Goal: Task Accomplishment & Management: Use online tool/utility

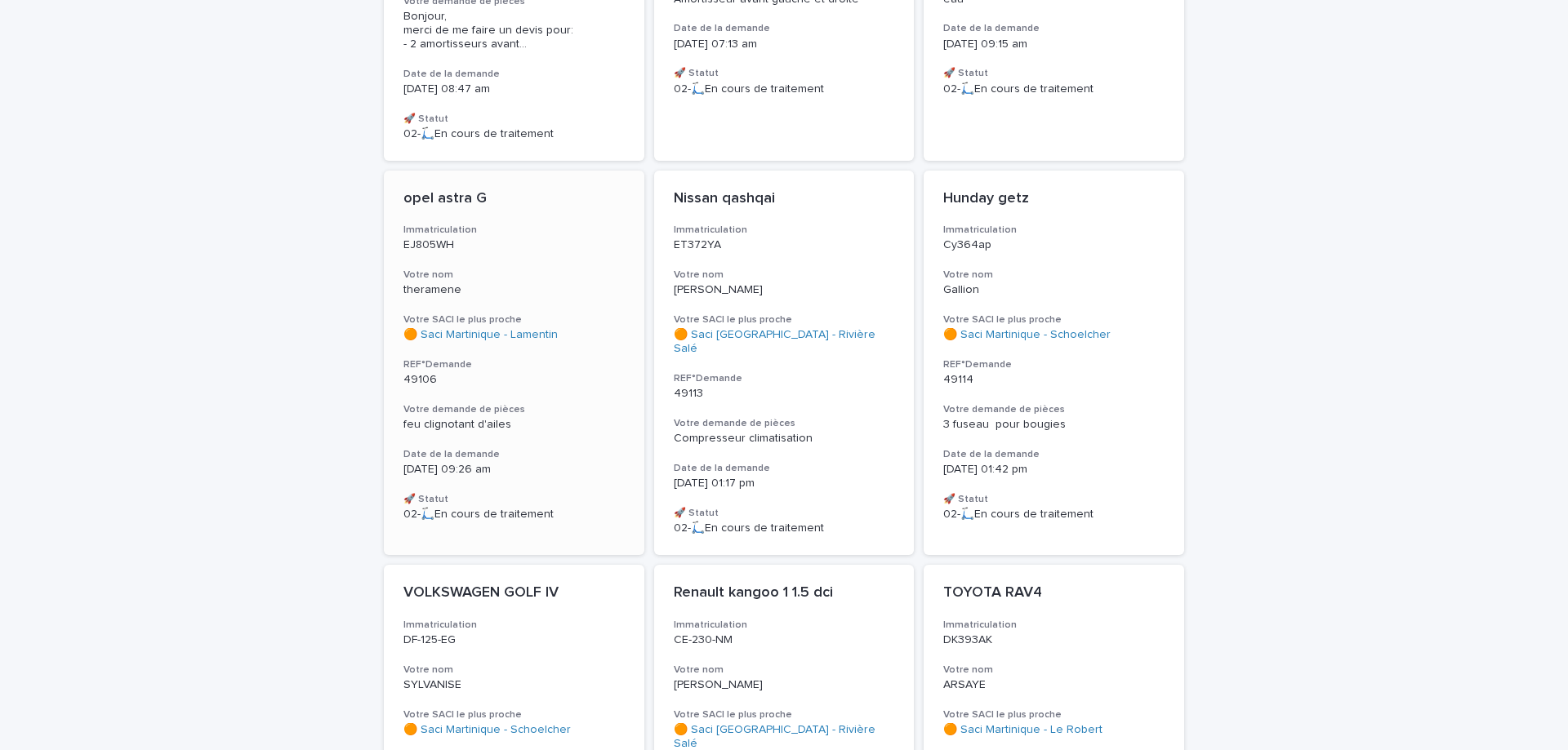
scroll to position [135, 0]
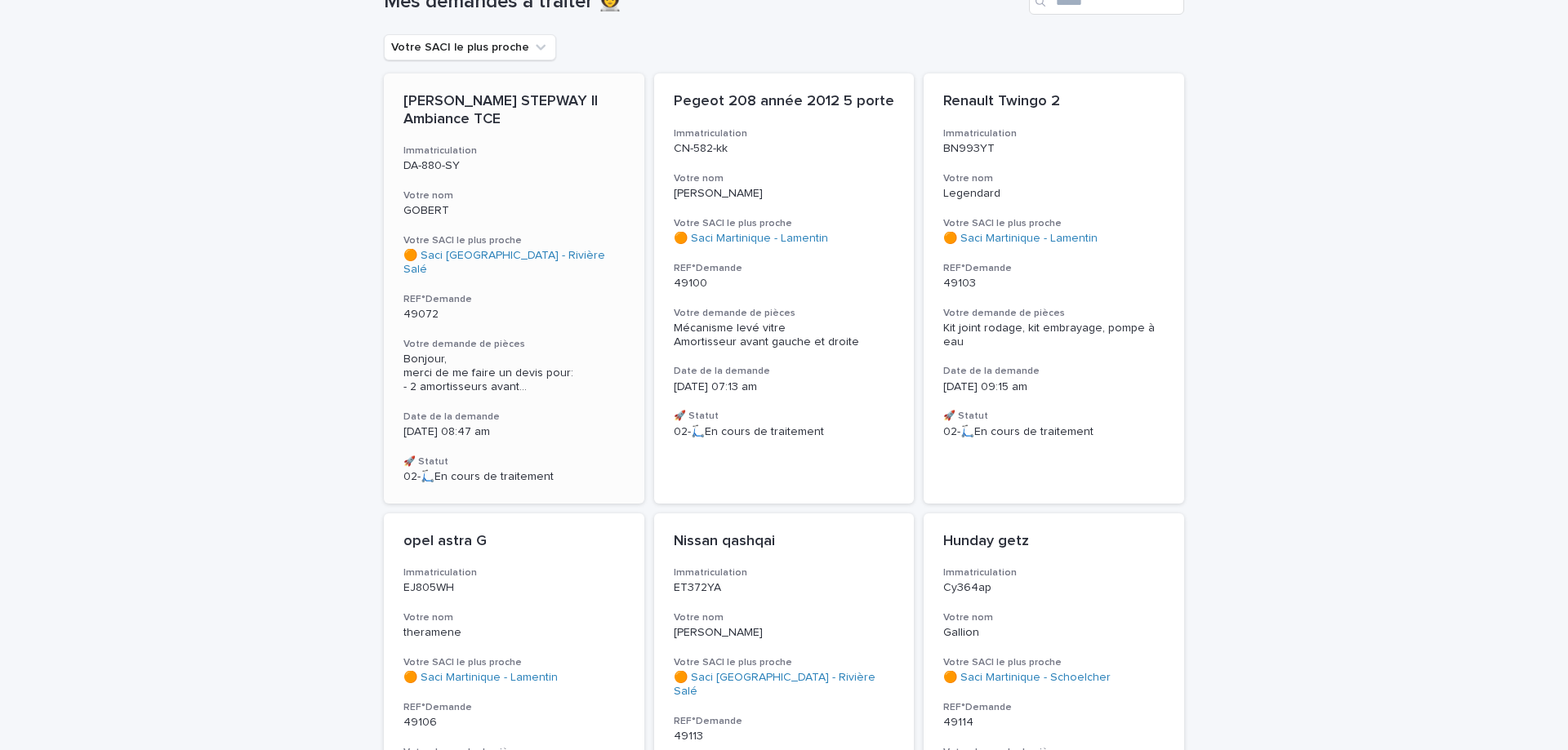
click at [502, 189] on div "[PERSON_NAME] STEPWAY II Ambiance TCE Immatriculation DA-880-SY Votre nom GOBER…" at bounding box center [514, 288] width 261 height 430
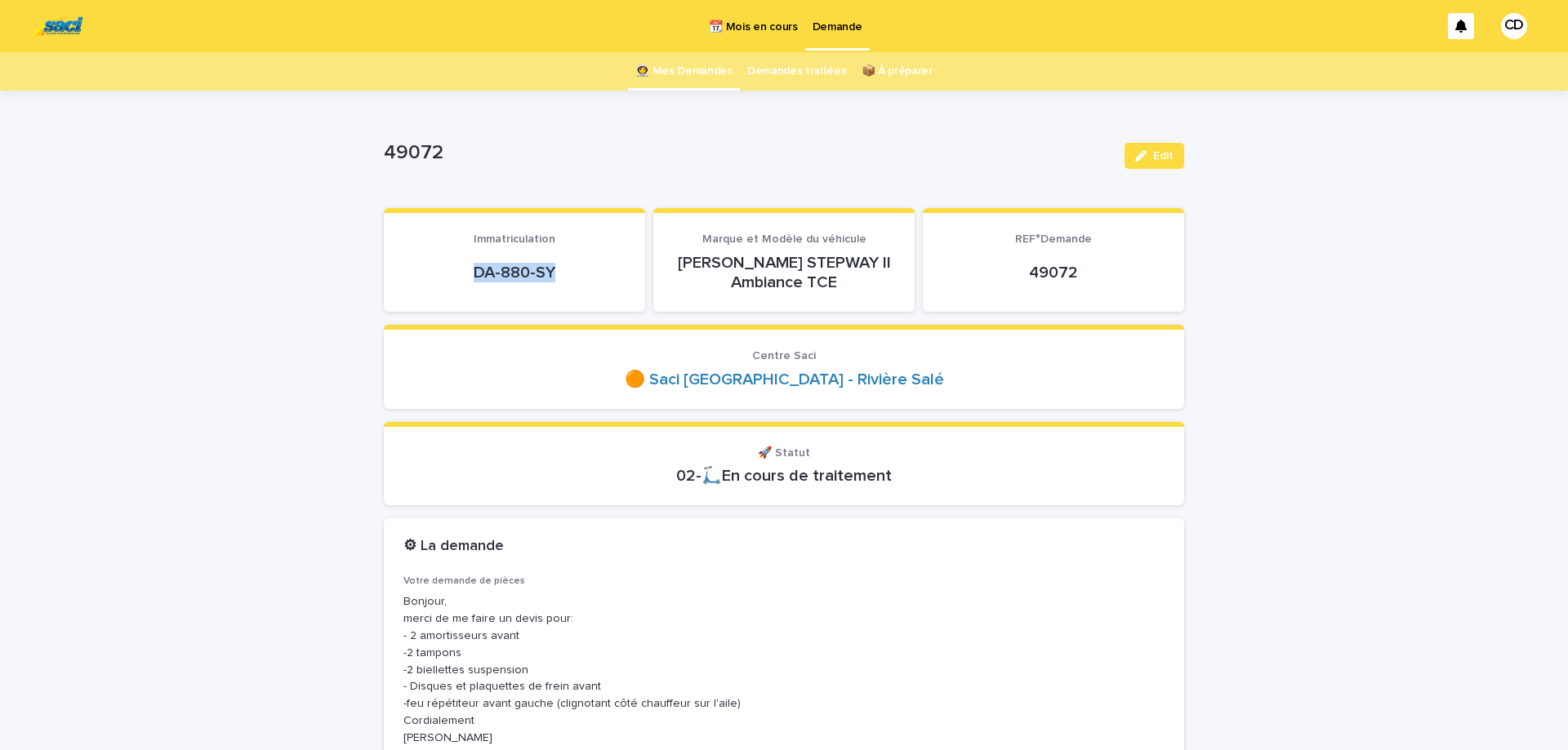
drag, startPoint x: 474, startPoint y: 272, endPoint x: 561, endPoint y: 271, distance: 87.0
click at [561, 271] on p "DA-880-SY" at bounding box center [515, 273] width 222 height 20
copy p "DA-880-SY"
drag, startPoint x: 508, startPoint y: 277, endPoint x: 501, endPoint y: 271, distance: 9.2
copy p "DA-880-SY"
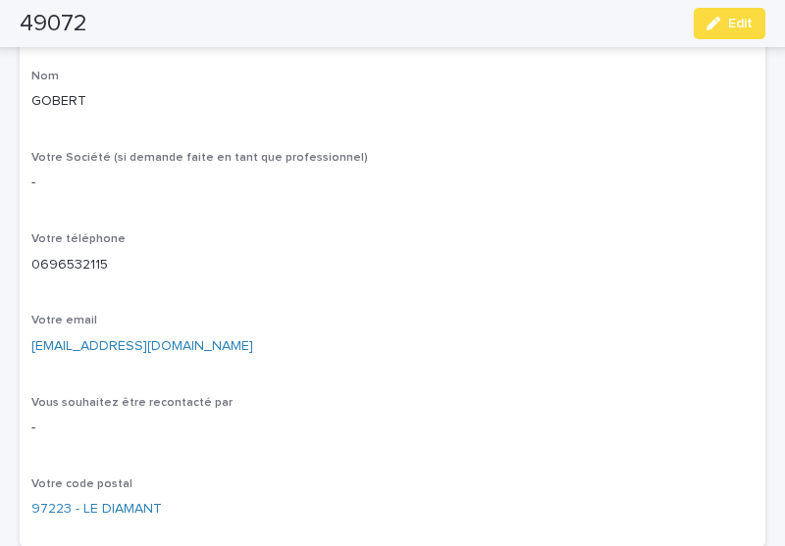
scroll to position [1153, 0]
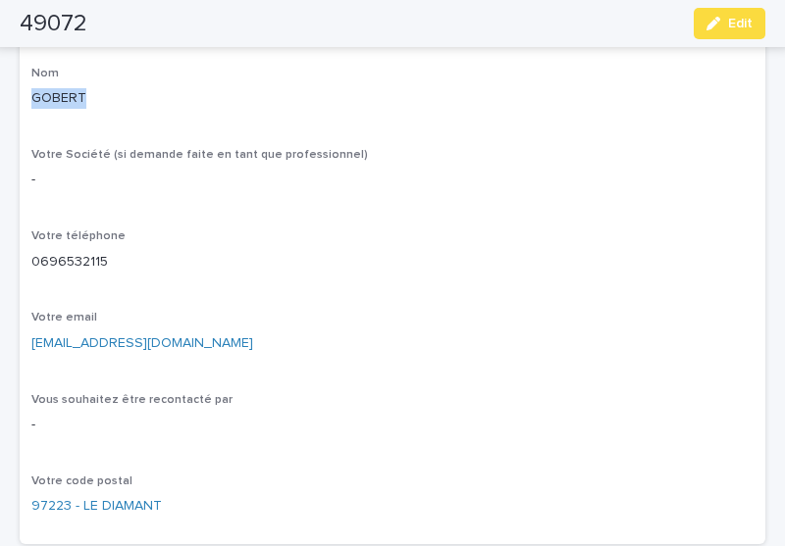
drag, startPoint x: 32, startPoint y: 94, endPoint x: 109, endPoint y: 94, distance: 76.5
click at [109, 94] on p "GOBERT" at bounding box center [392, 98] width 722 height 21
copy p "GOBERT"
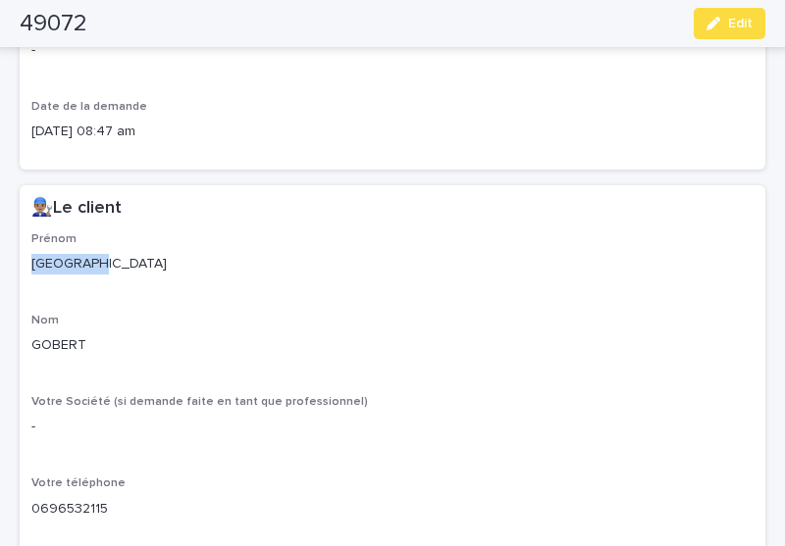
drag, startPoint x: 28, startPoint y: 263, endPoint x: 97, endPoint y: 263, distance: 68.7
click at [97, 263] on div "Prénom Florence Nom GOBERT Votre Société (si demande faite en tant que professi…" at bounding box center [392, 511] width 745 height 559
copy p "[GEOGRAPHIC_DATA]"
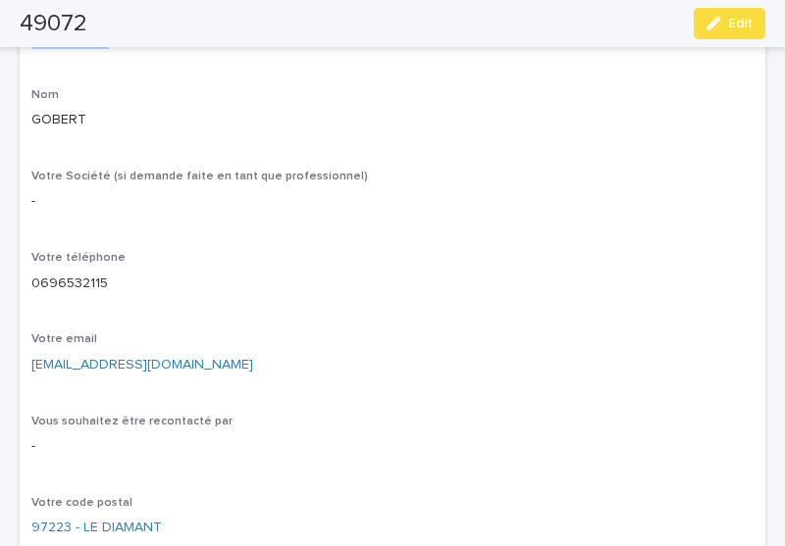
scroll to position [1153, 0]
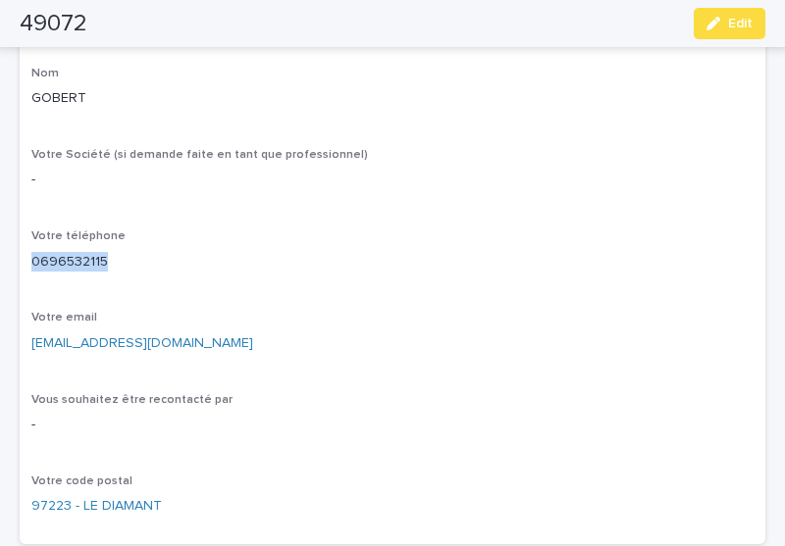
drag, startPoint x: 32, startPoint y: 258, endPoint x: 123, endPoint y: 257, distance: 90.2
click at [123, 257] on p "0696532115" at bounding box center [392, 262] width 722 height 21
copy p "0696532115"
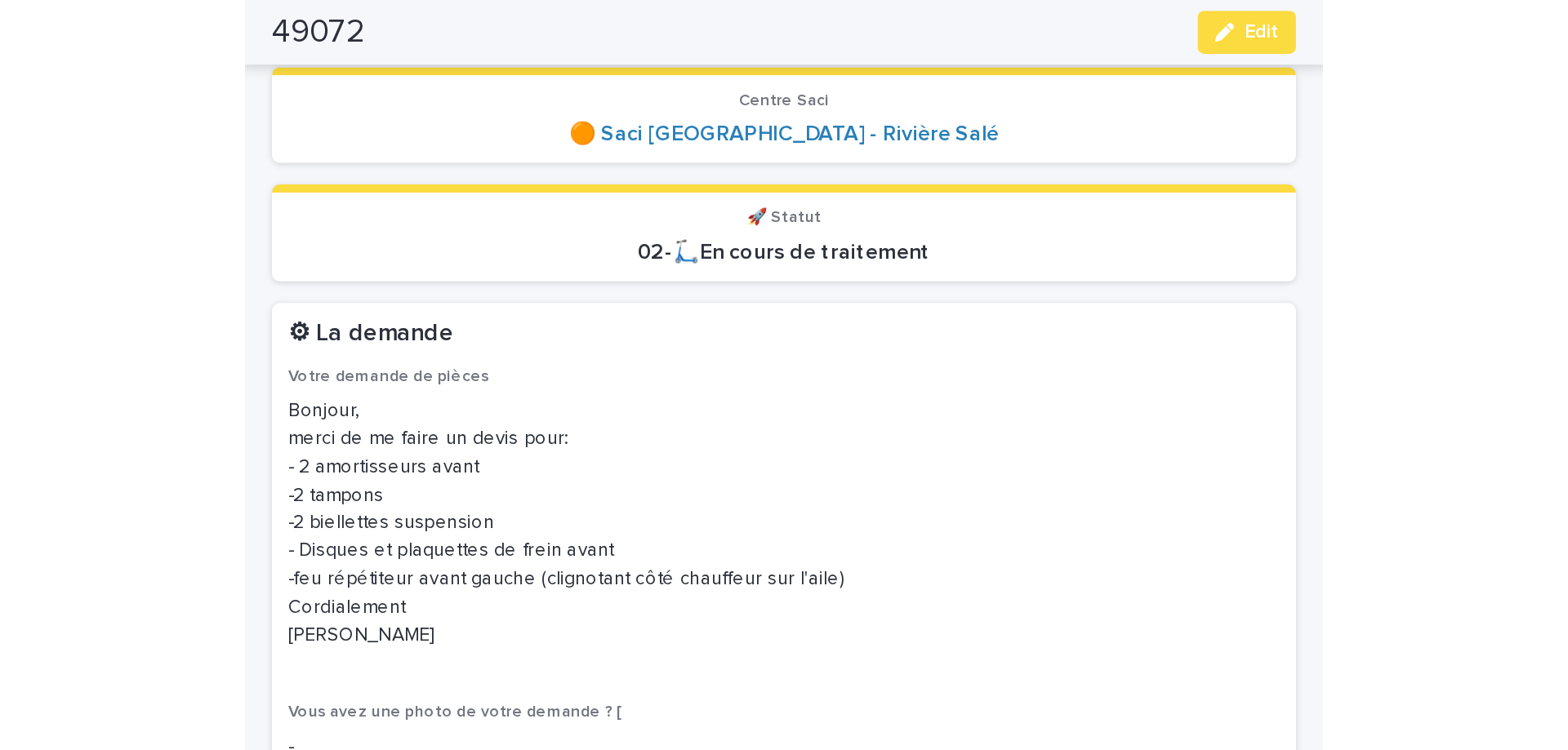
scroll to position [0, 0]
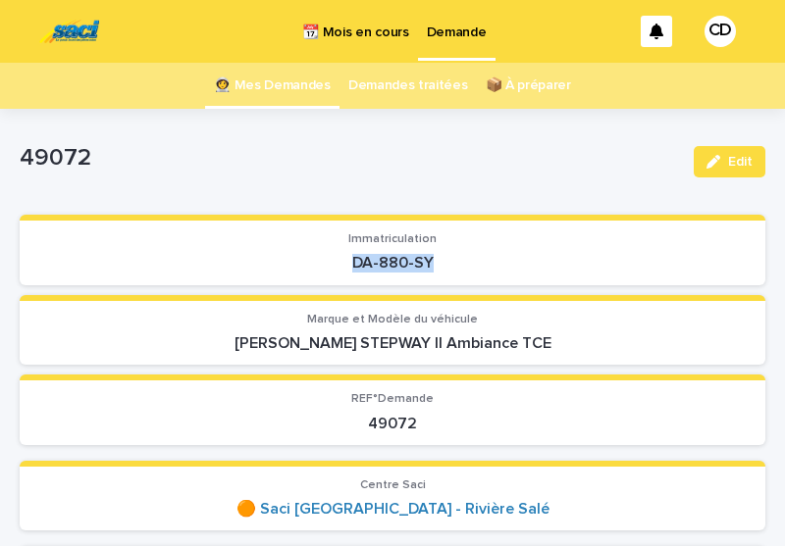
drag, startPoint x: 358, startPoint y: 266, endPoint x: 466, endPoint y: 265, distance: 107.9
click at [466, 265] on p "DA-880-SY" at bounding box center [392, 263] width 722 height 19
copy p "DA-880-SY"
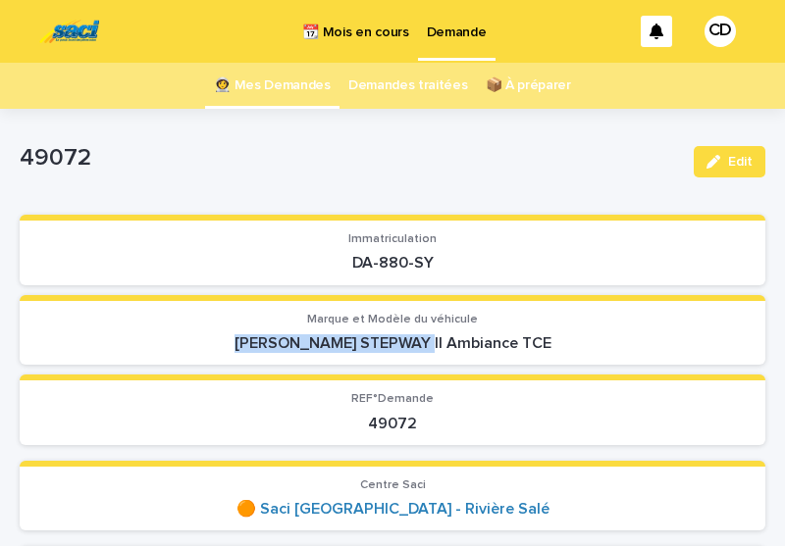
drag, startPoint x: 235, startPoint y: 342, endPoint x: 435, endPoint y: 343, distance: 200.1
click at [435, 343] on p "[PERSON_NAME] STEPWAY II Ambiance TCE" at bounding box center [392, 343] width 722 height 19
copy p "DACIA SANDERO STEPWAY"
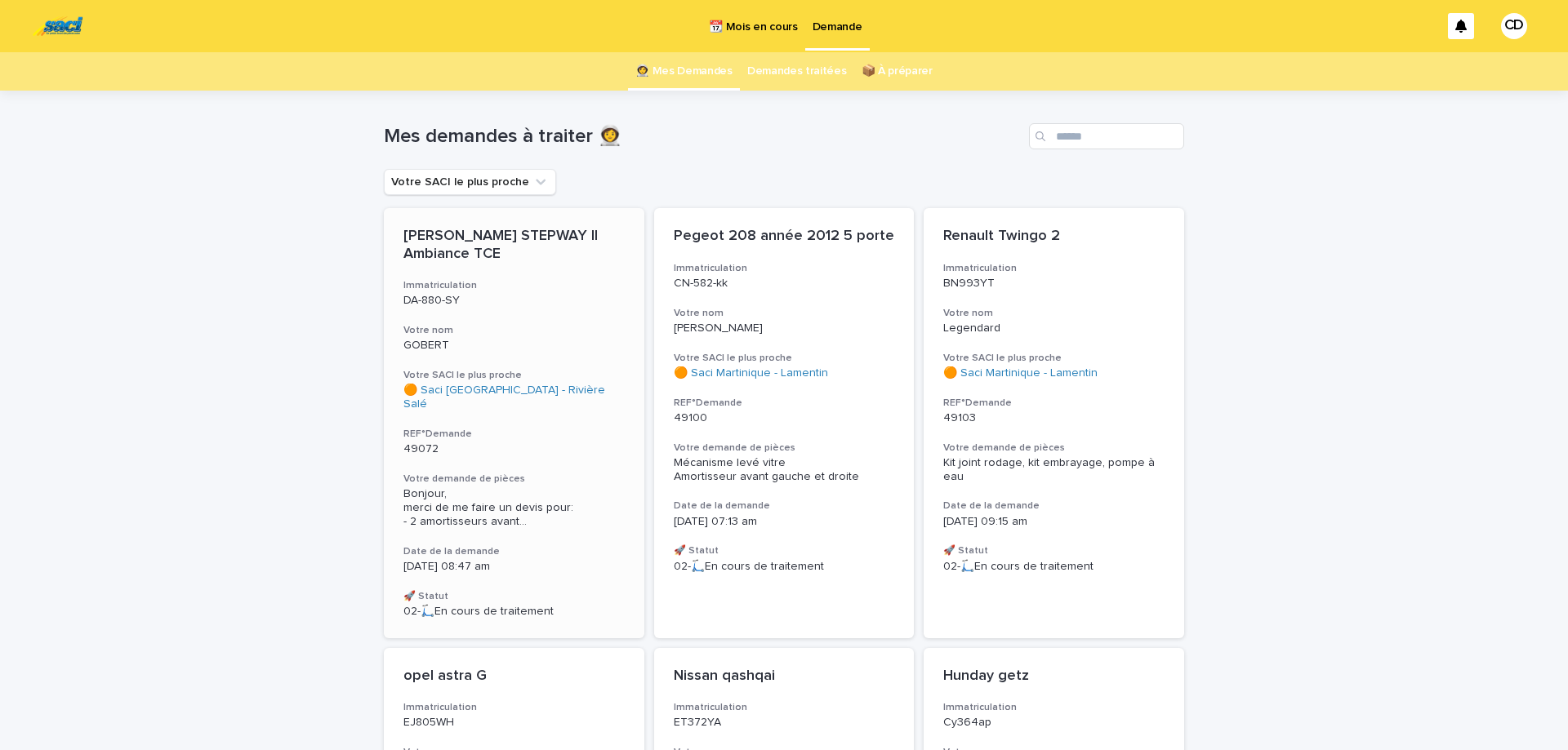
click at [567, 355] on div "[PERSON_NAME] STEPWAY II Ambiance TCE Immatriculation DA-880-SY Votre nom GOBER…" at bounding box center [514, 423] width 261 height 430
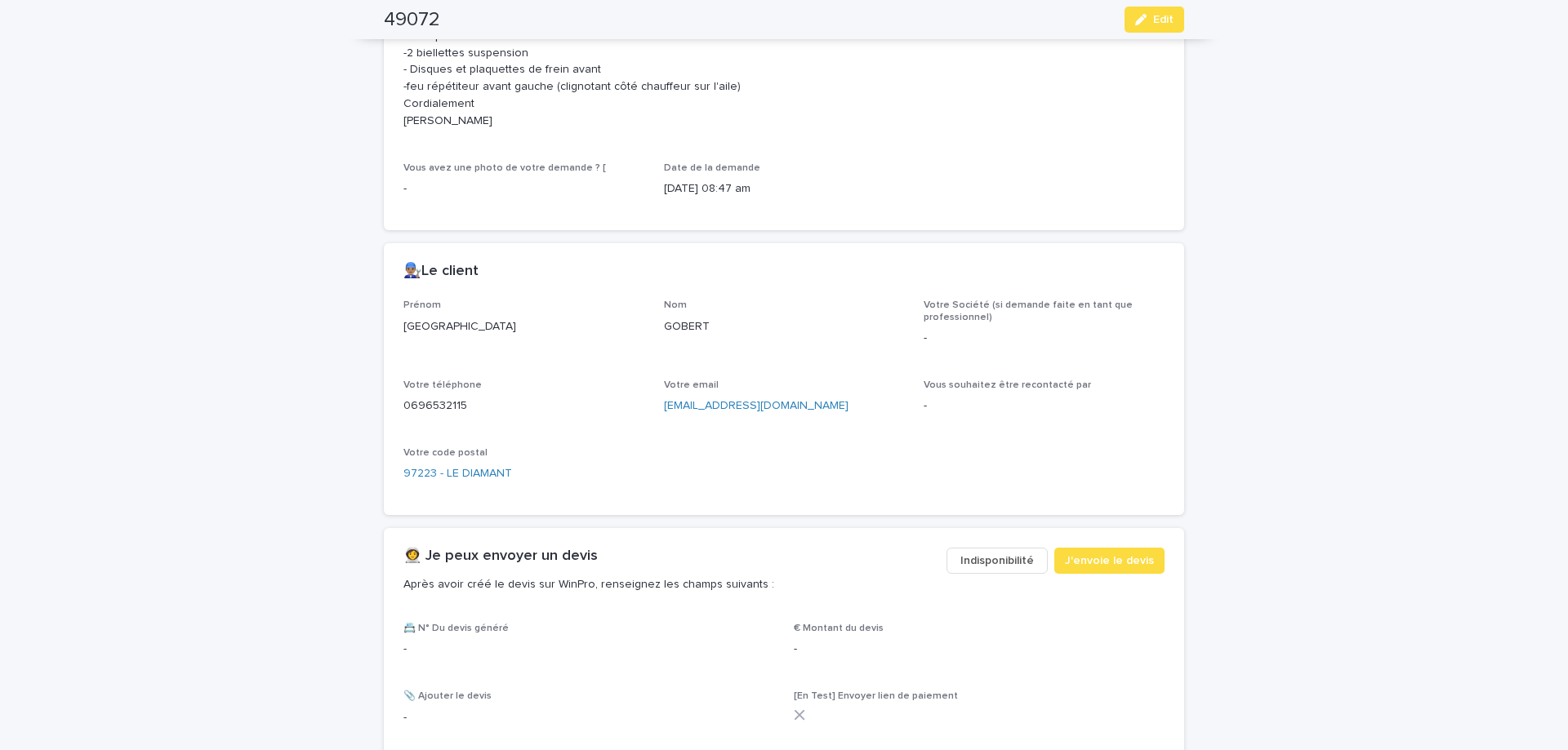
scroll to position [754, 0]
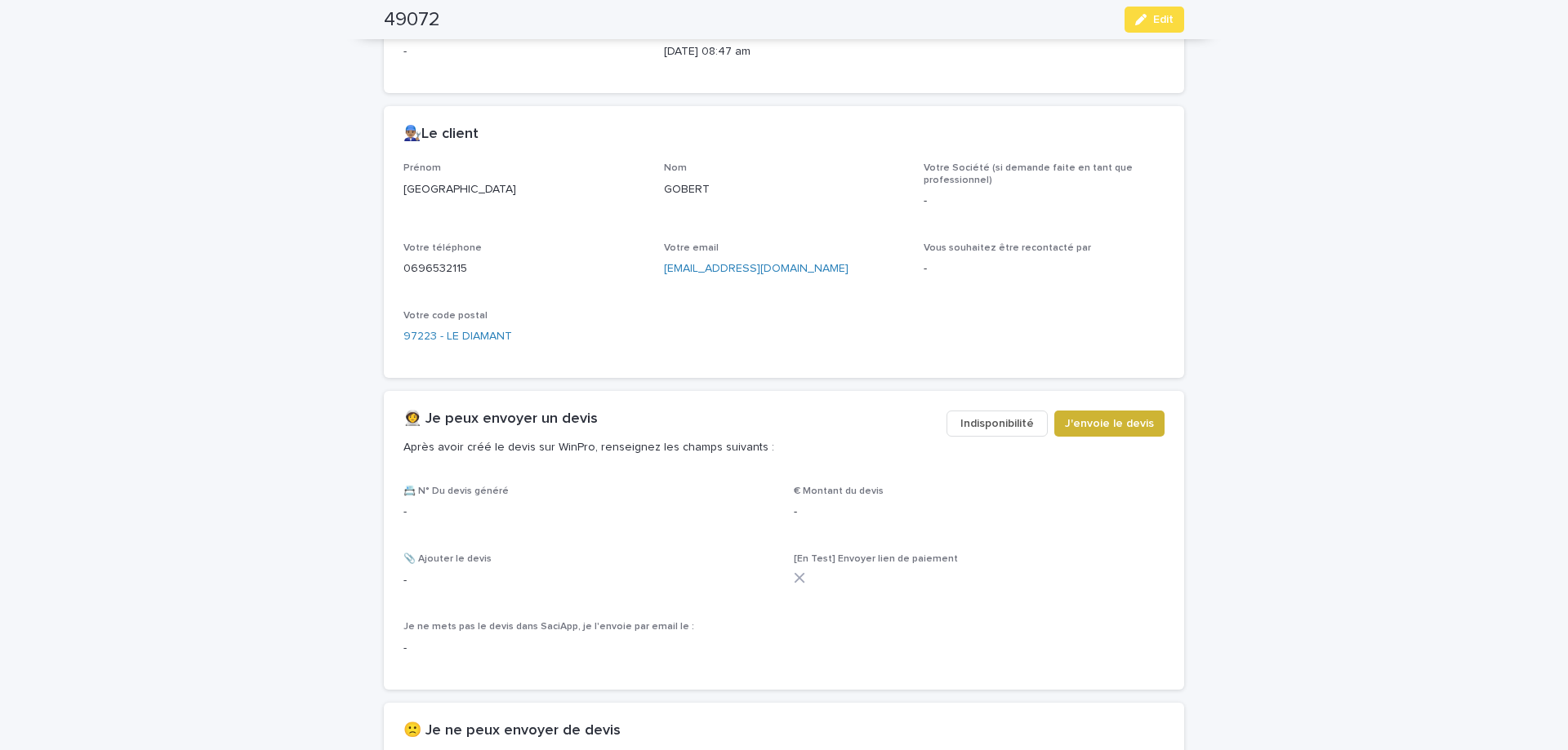
click at [1104, 427] on span "J'envoie le devis" at bounding box center [1109, 424] width 89 height 17
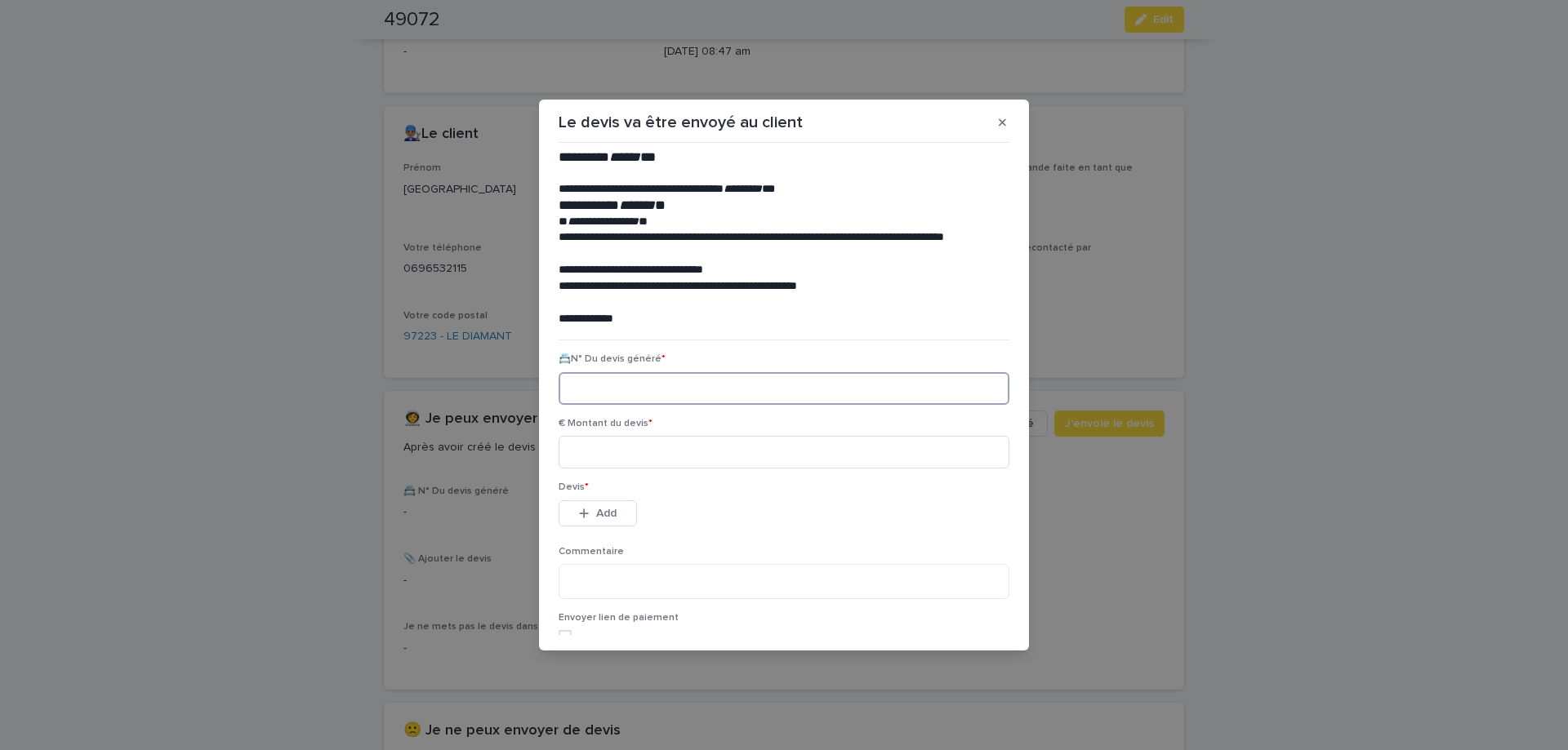
paste input "********"
type input "********"
click at [640, 456] on input at bounding box center [784, 452] width 450 height 32
type input "******"
click at [610, 520] on button "Add" at bounding box center [598, 513] width 78 height 26
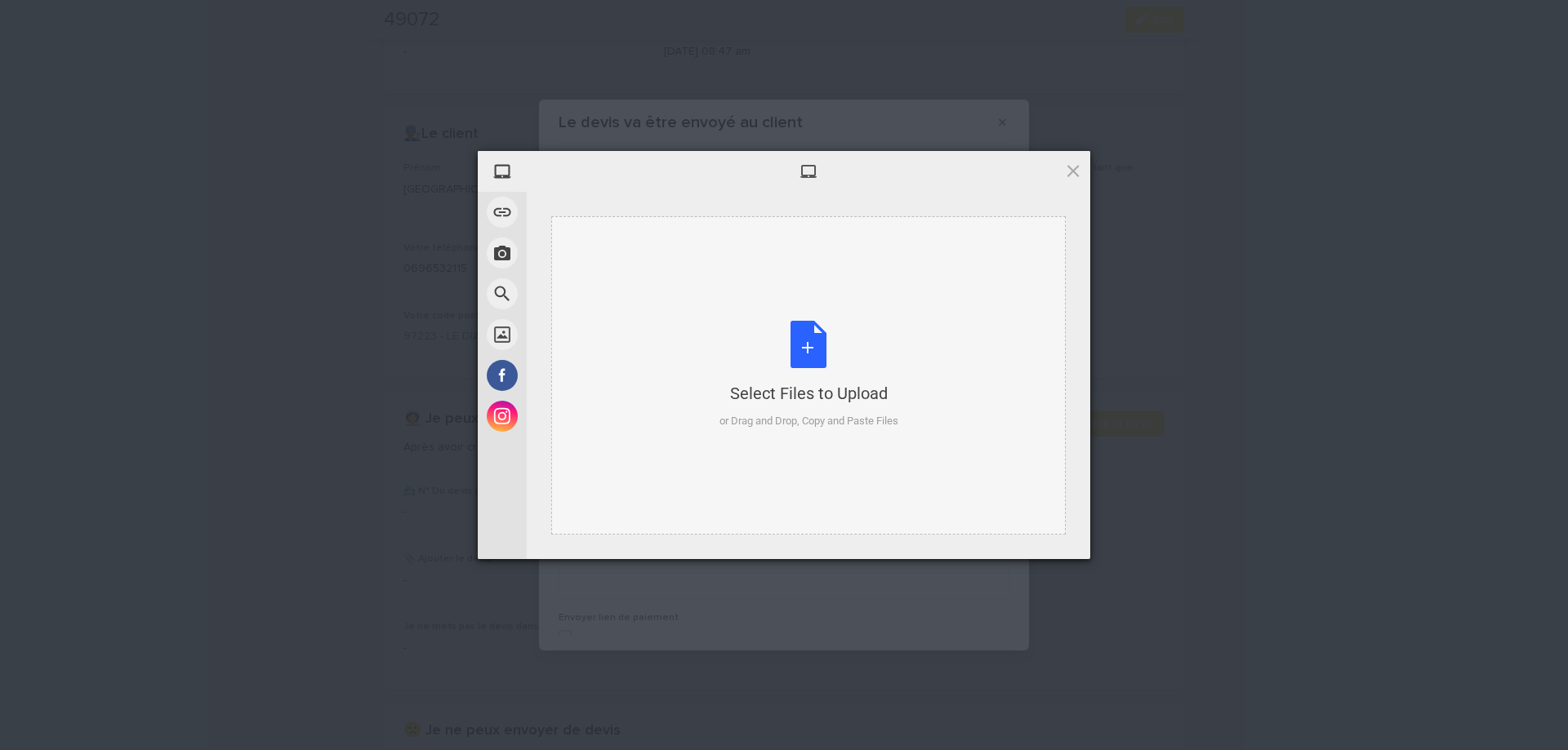
click at [814, 344] on div "Select Files to Upload or Drag and Drop, Copy and Paste Files" at bounding box center [809, 375] width 179 height 108
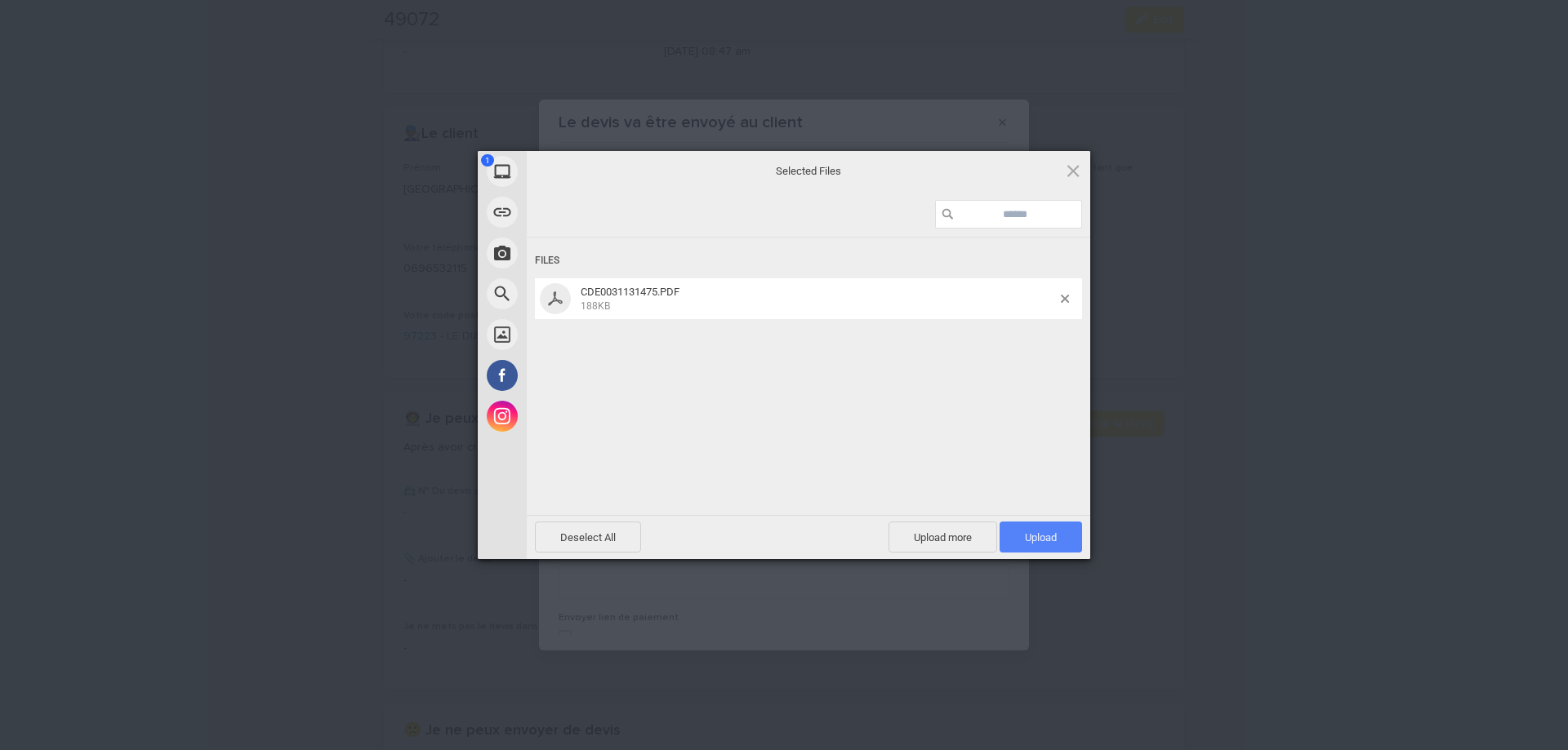
click at [1030, 535] on span "Upload 1" at bounding box center [1041, 538] width 32 height 12
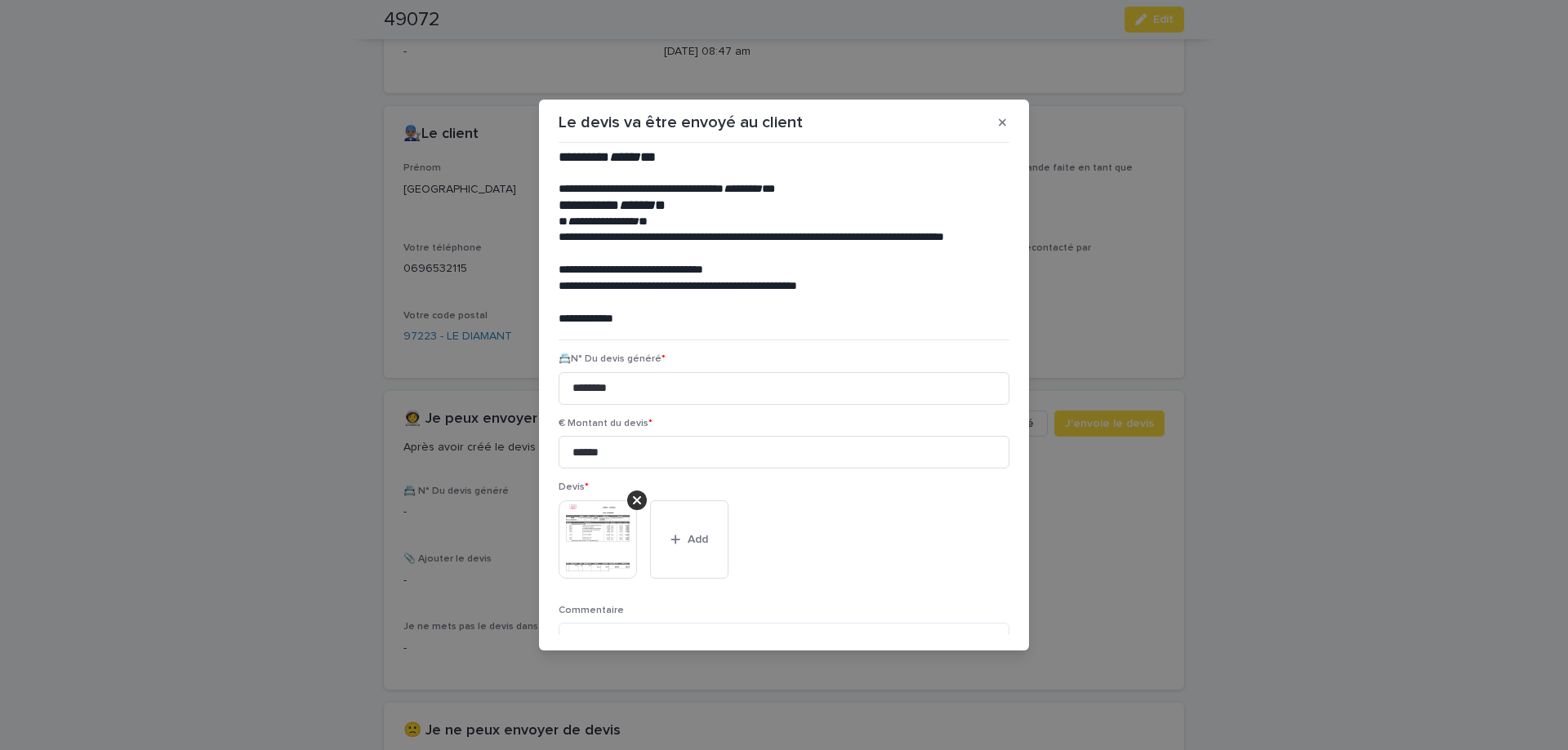
scroll to position [134, 0]
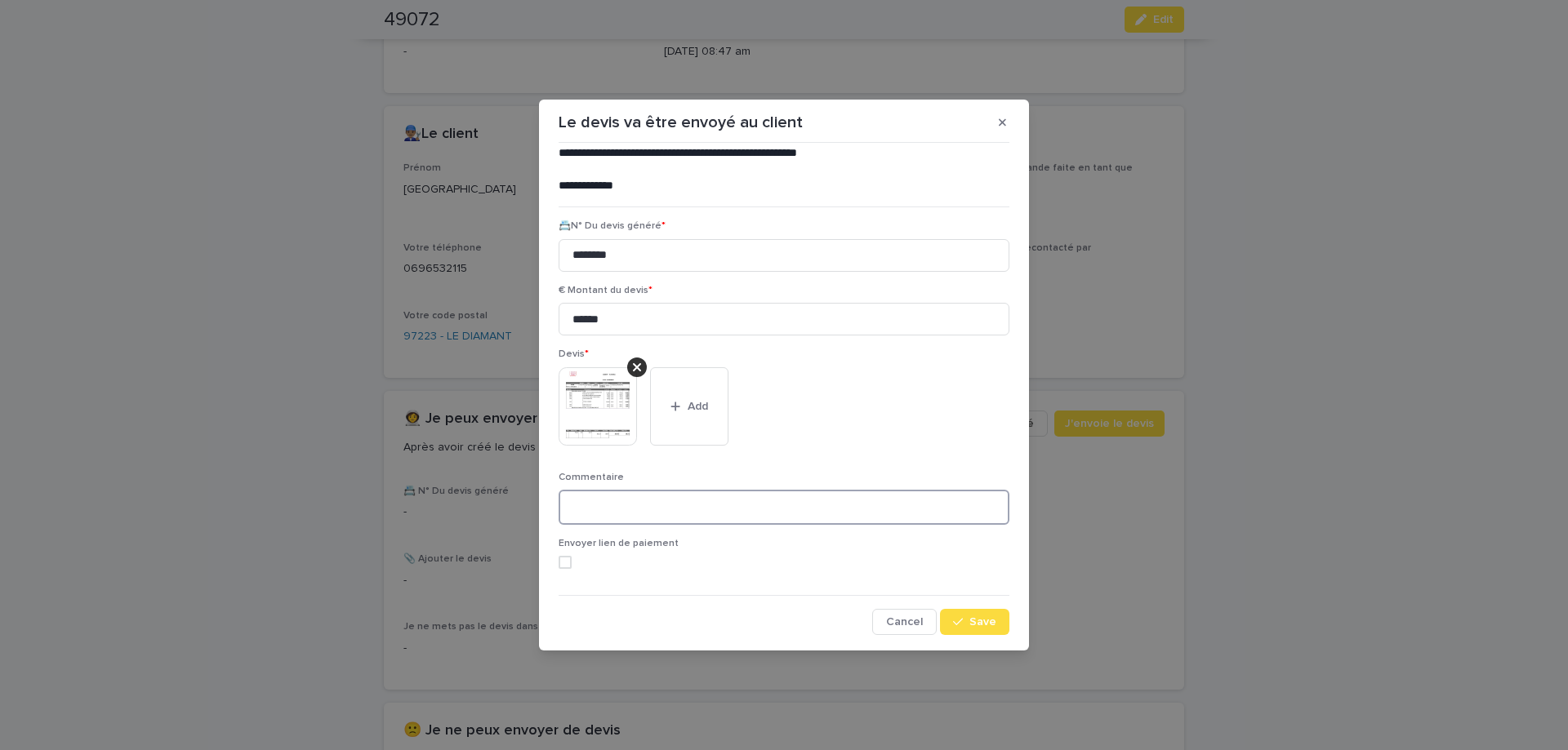
click at [719, 509] on textarea at bounding box center [784, 507] width 450 height 35
type textarea "**********"
click at [988, 623] on span "Save" at bounding box center [983, 623] width 27 height 12
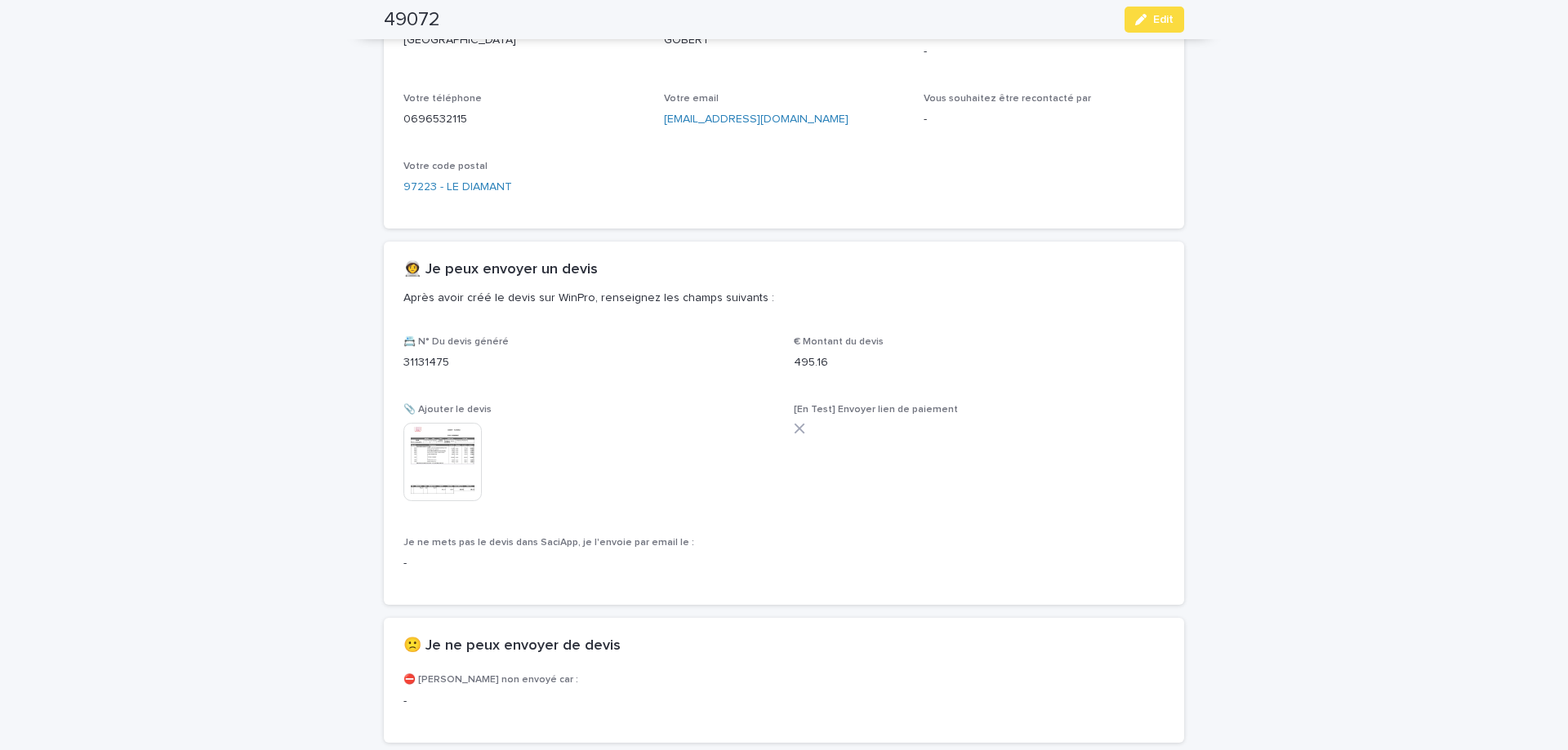
scroll to position [1052, 0]
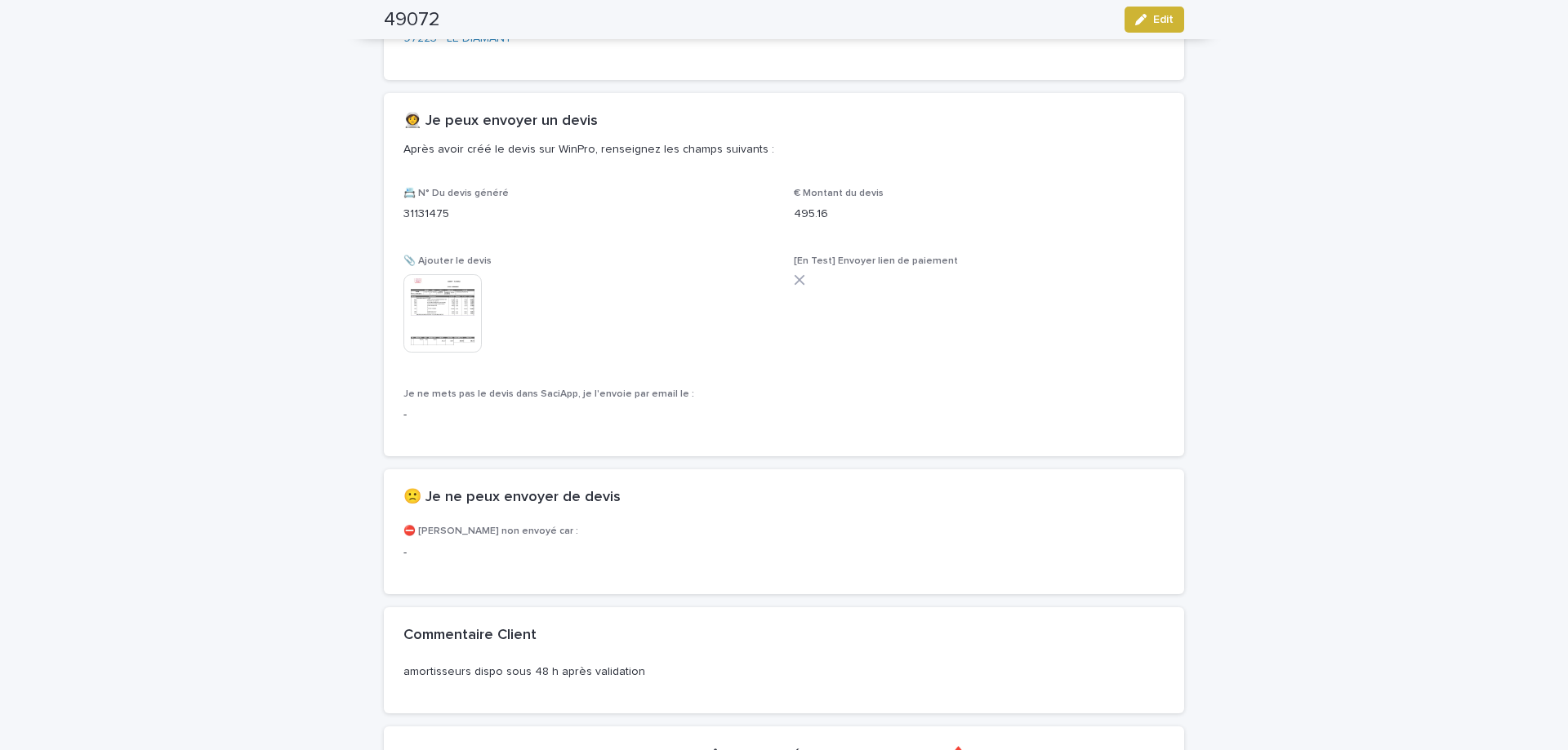
click at [1169, 24] on span "Edit" at bounding box center [1163, 20] width 21 height 12
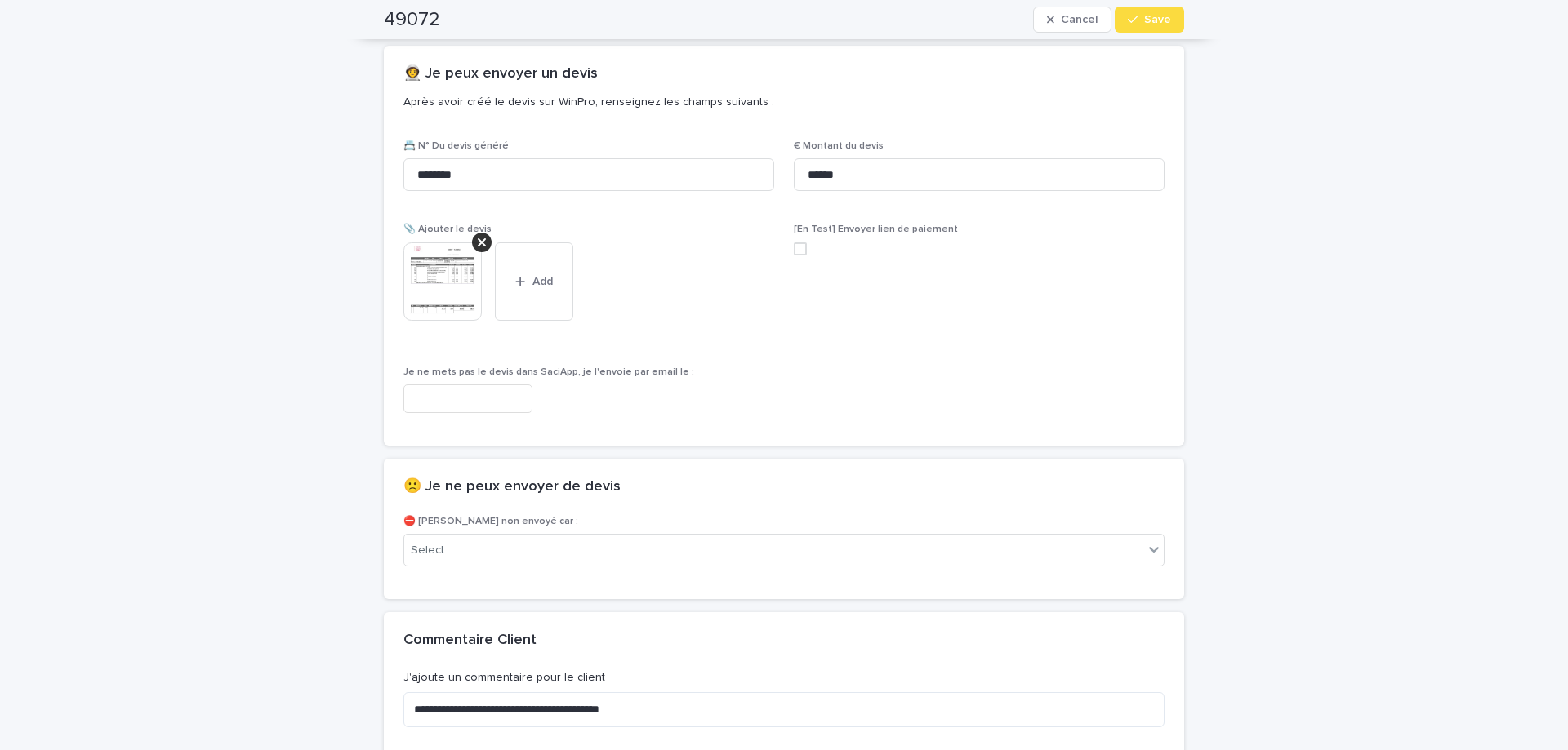
click at [1169, 24] on span "Save" at bounding box center [1157, 20] width 27 height 12
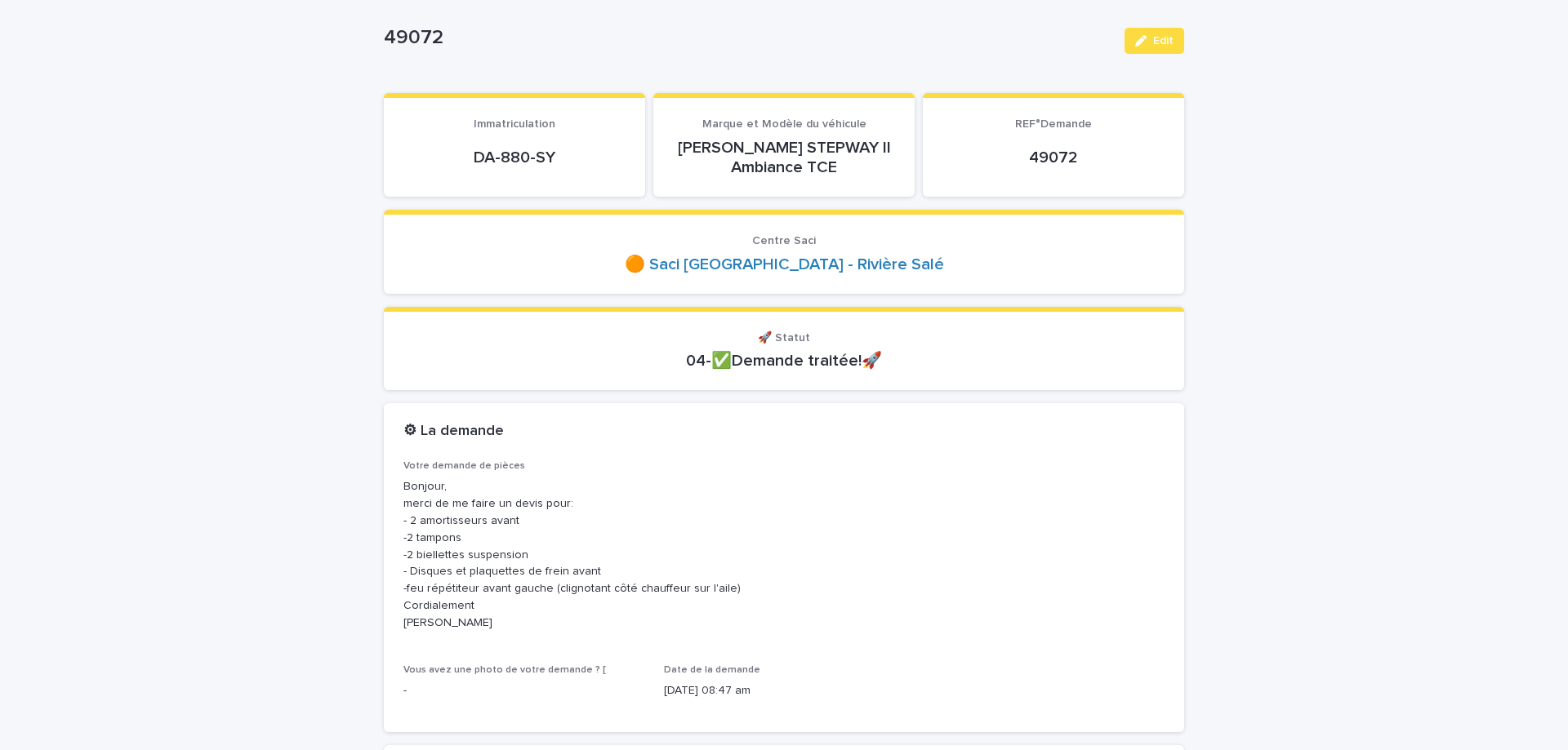
scroll to position [0, 0]
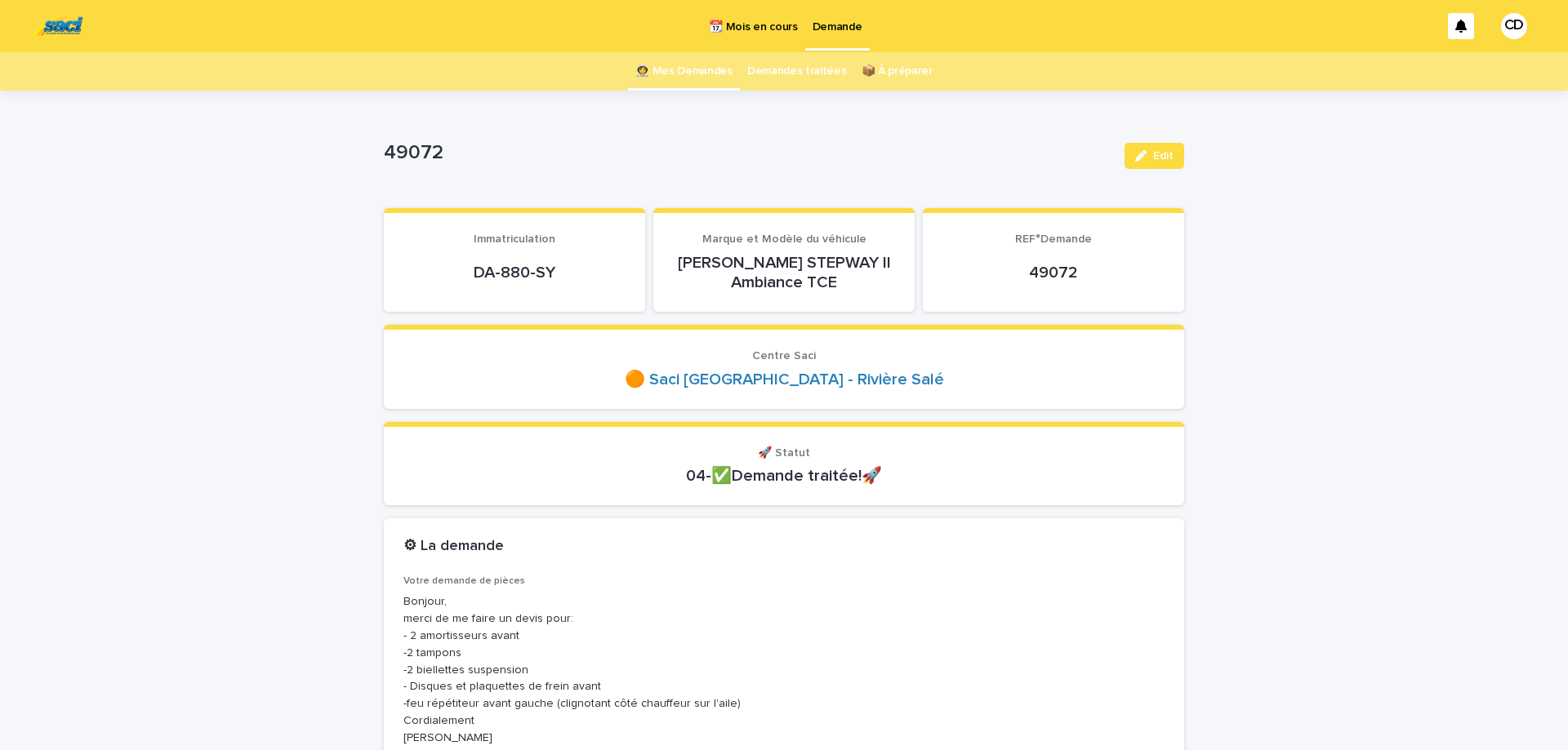
click at [676, 70] on link "👩‍🚀 Mes Demandes" at bounding box center [684, 72] width 97 height 38
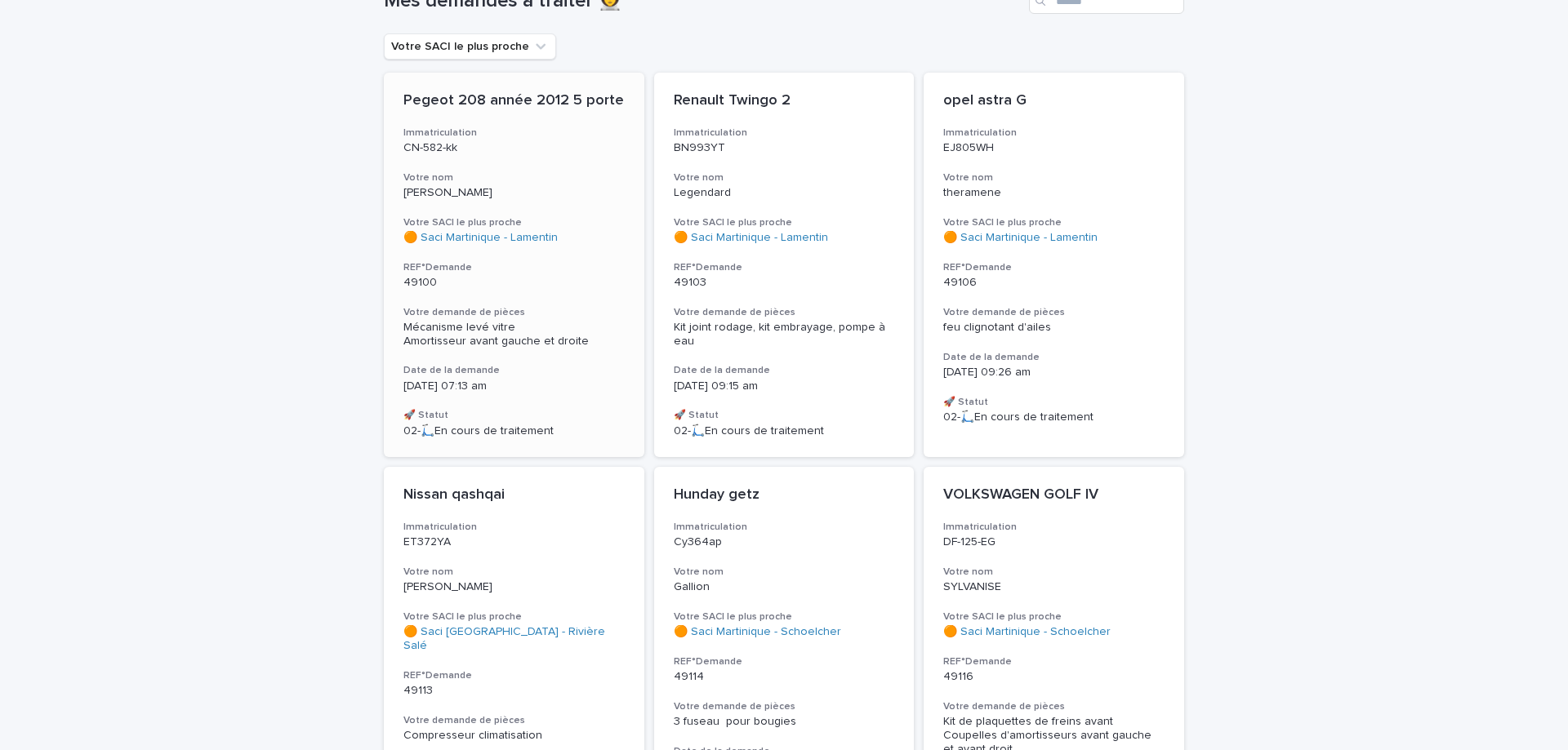
scroll to position [137, 0]
click at [558, 293] on div "Pegeot 208 année 2012 5 porte Immatriculation CN-582-kk Votre nom [PERSON_NAME]…" at bounding box center [514, 263] width 261 height 385
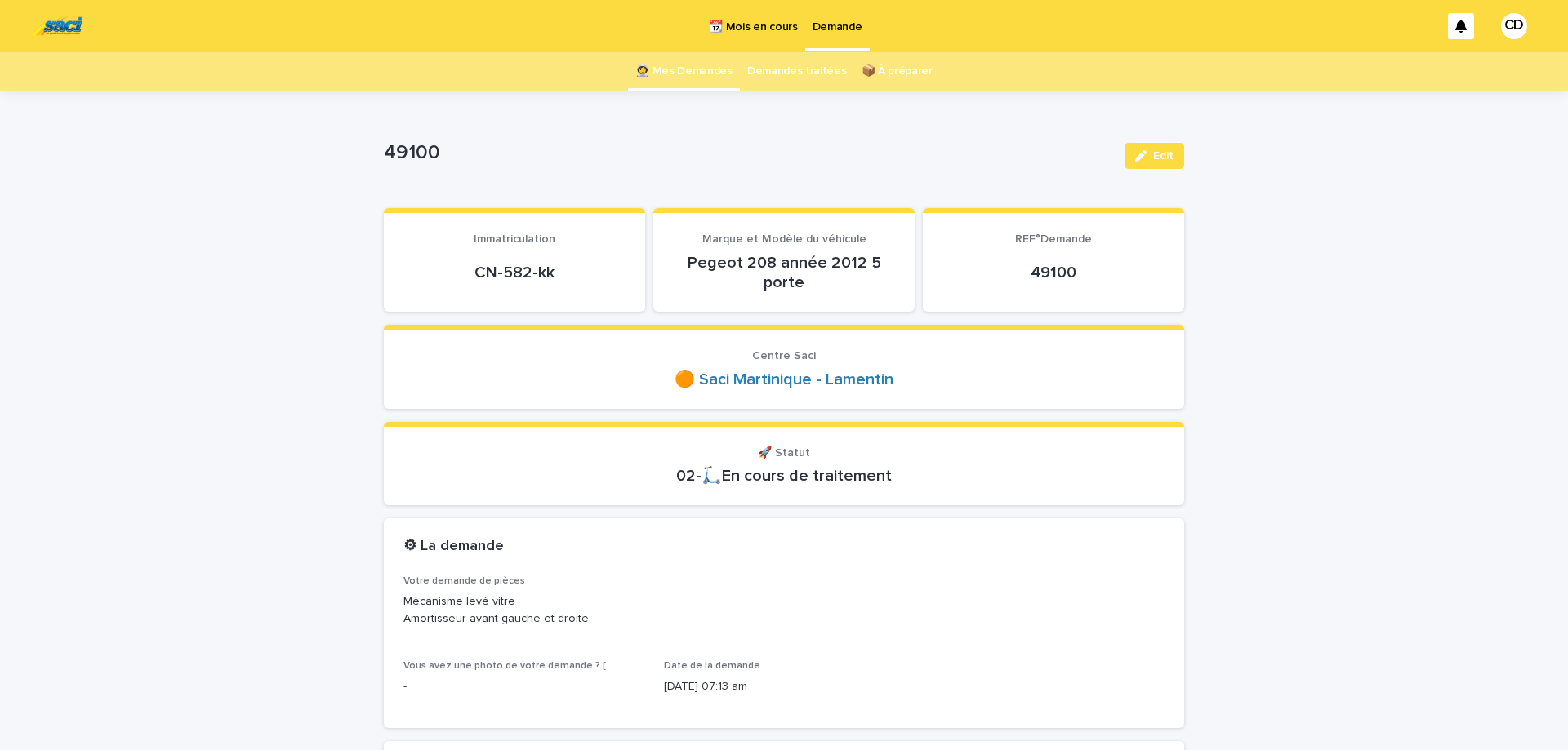
click at [699, 67] on link "👩‍🚀 Mes Demandes" at bounding box center [684, 72] width 97 height 38
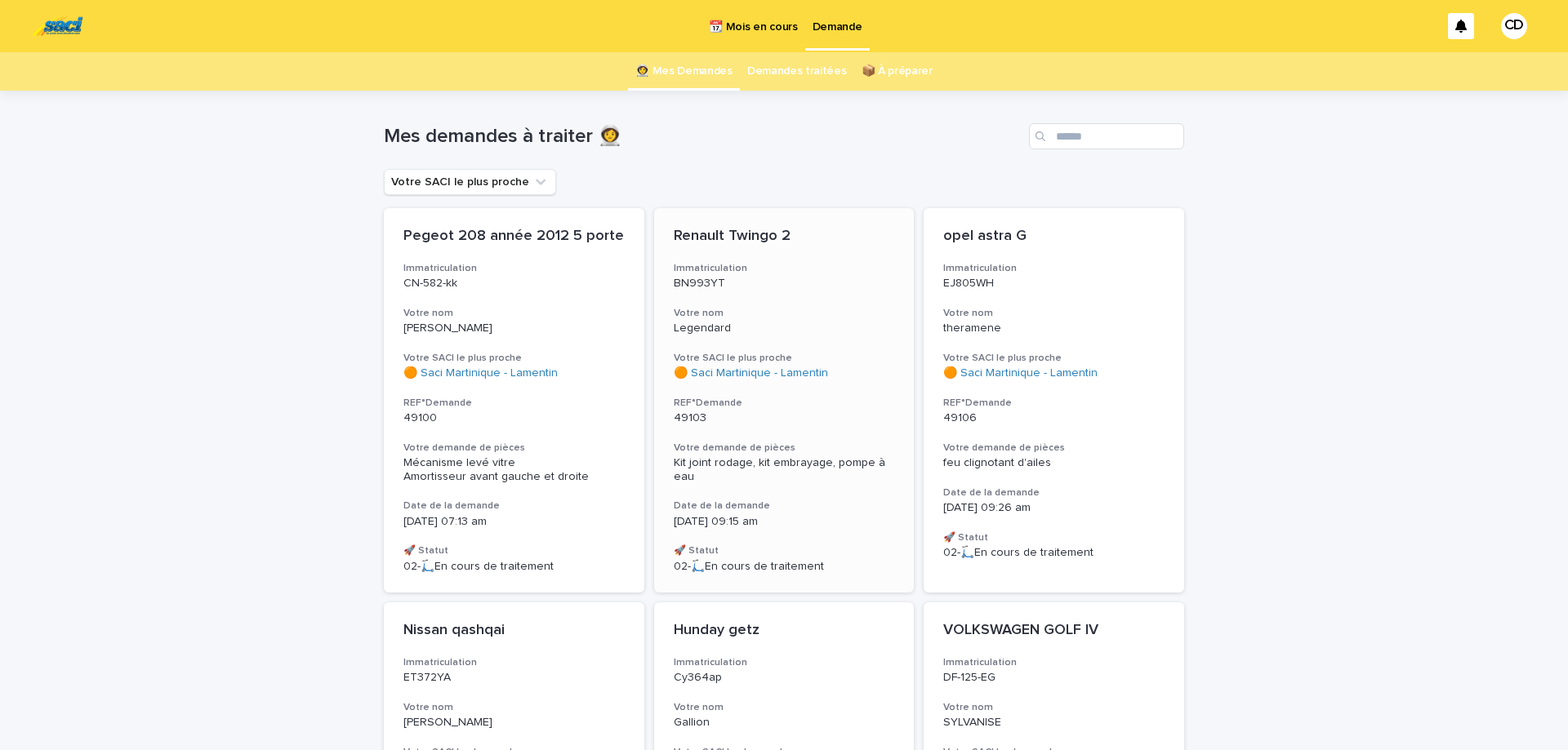
click at [807, 286] on p "BN993YT" at bounding box center [784, 283] width 222 height 14
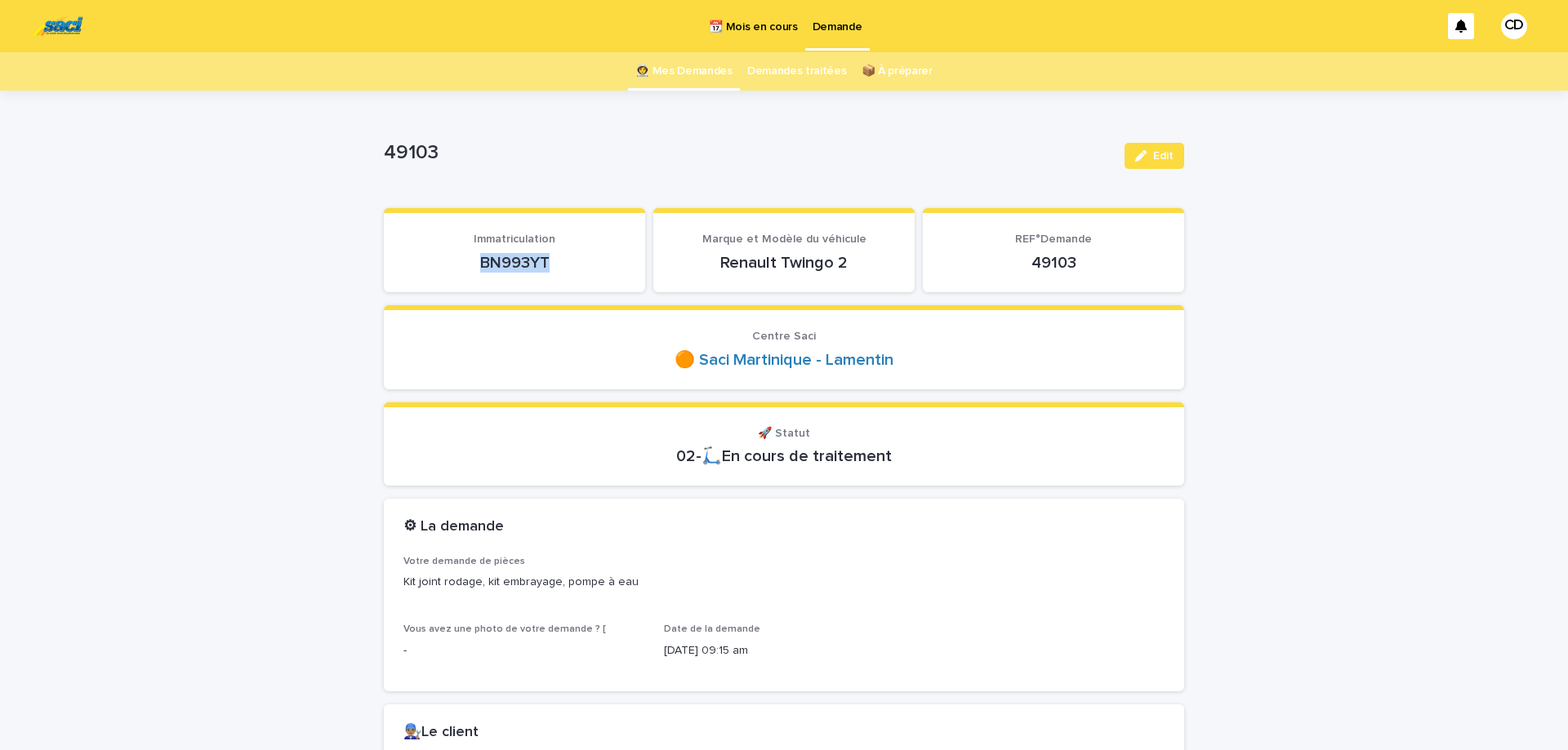
drag, startPoint x: 482, startPoint y: 262, endPoint x: 585, endPoint y: 262, distance: 103.0
click at [585, 262] on p "BN993YT" at bounding box center [515, 263] width 222 height 20
copy p "BN993YT"
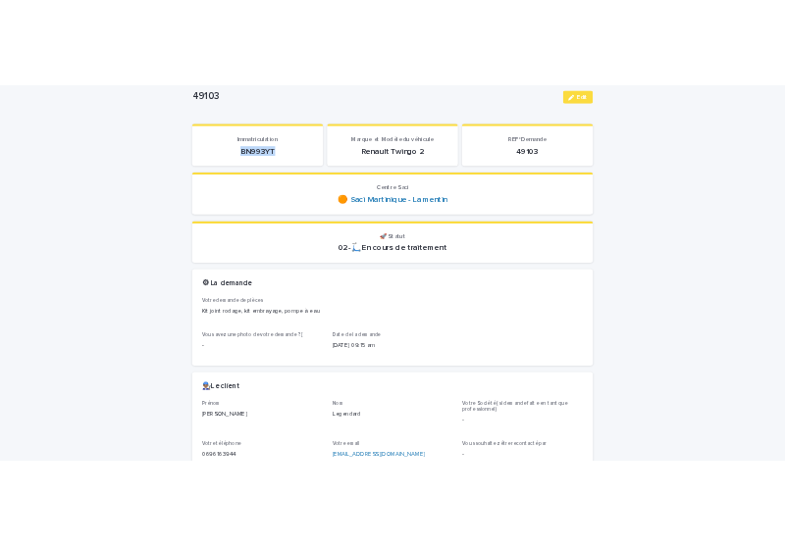
scroll to position [165, 0]
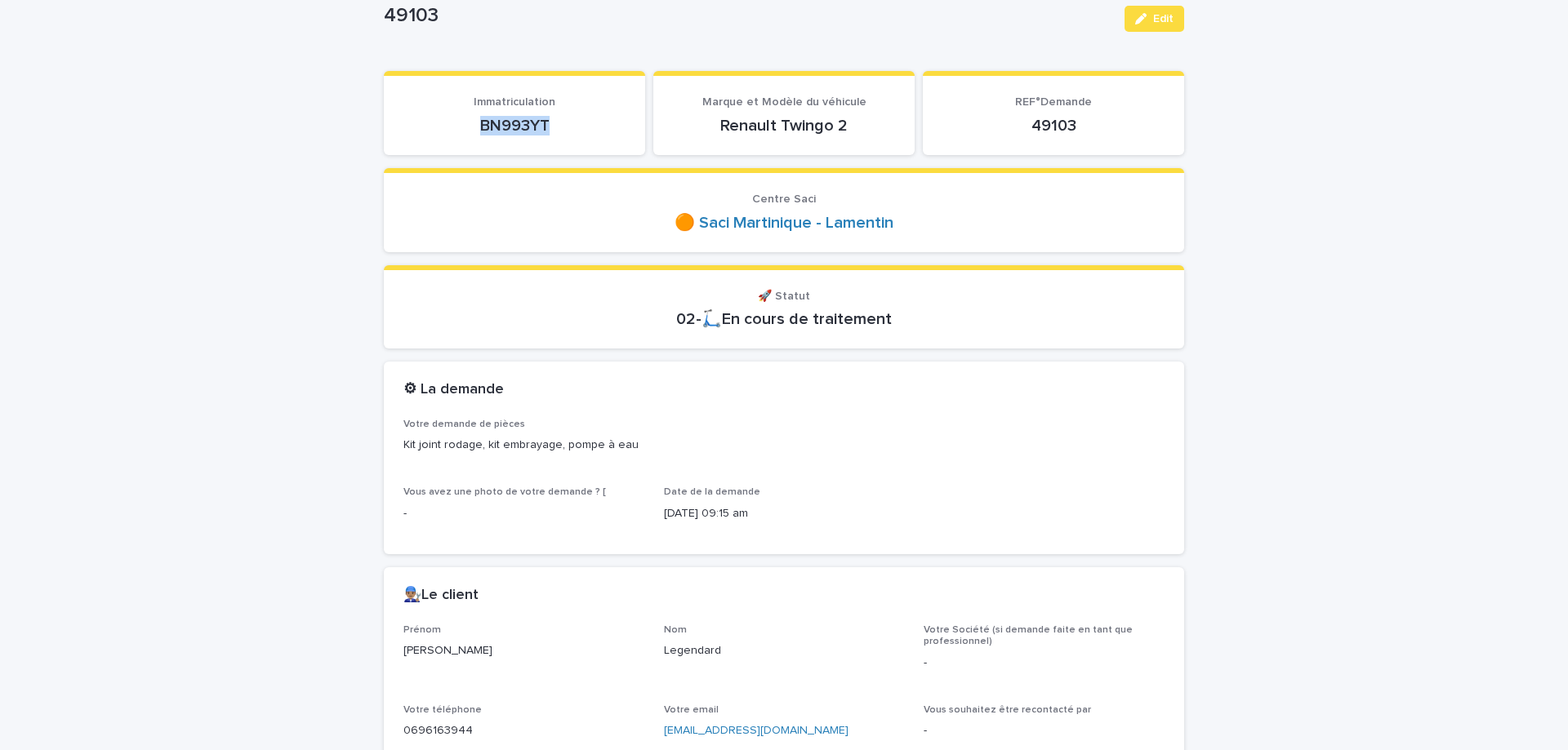
copy p "BN993YT"
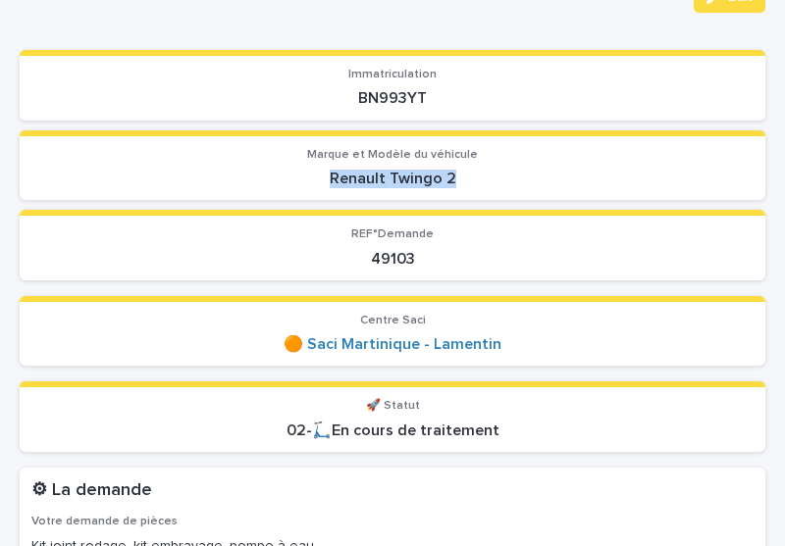
drag, startPoint x: 331, startPoint y: 178, endPoint x: 475, endPoint y: 177, distance: 144.2
click at [475, 177] on p "Renault Twingo 2" at bounding box center [392, 179] width 722 height 19
copy p "Renault Twingo 2"
click at [457, 218] on section "REF°Demande 49103" at bounding box center [392, 245] width 745 height 71
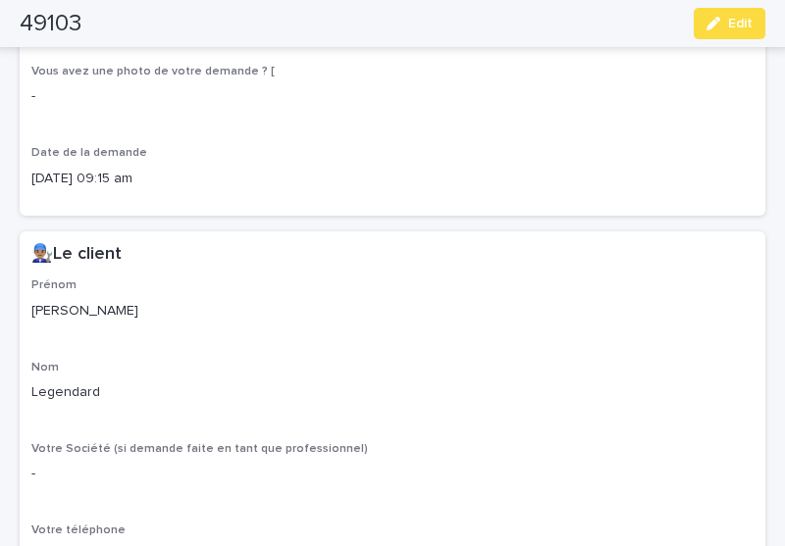
scroll to position [741, 0]
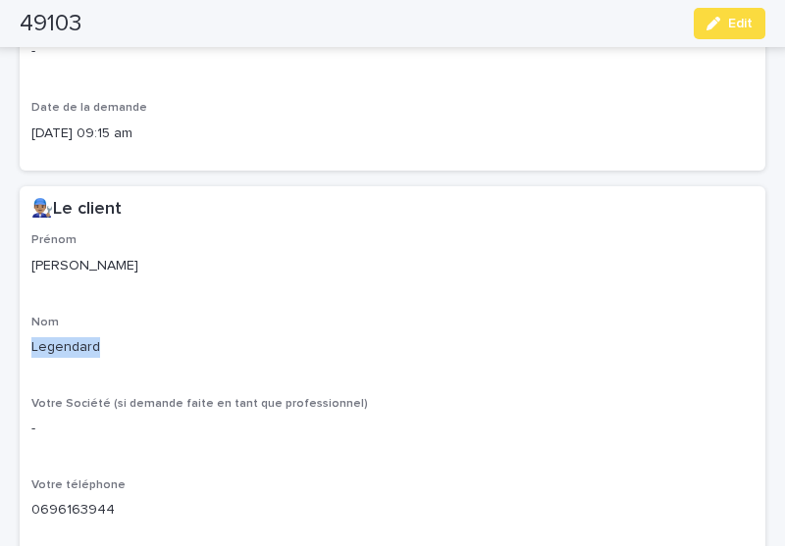
drag, startPoint x: 58, startPoint y: 342, endPoint x: 145, endPoint y: 342, distance: 87.3
click at [145, 342] on p "Legendard" at bounding box center [392, 347] width 722 height 21
copy p "Legendard"
click at [510, 353] on p "Legendard" at bounding box center [392, 347] width 722 height 21
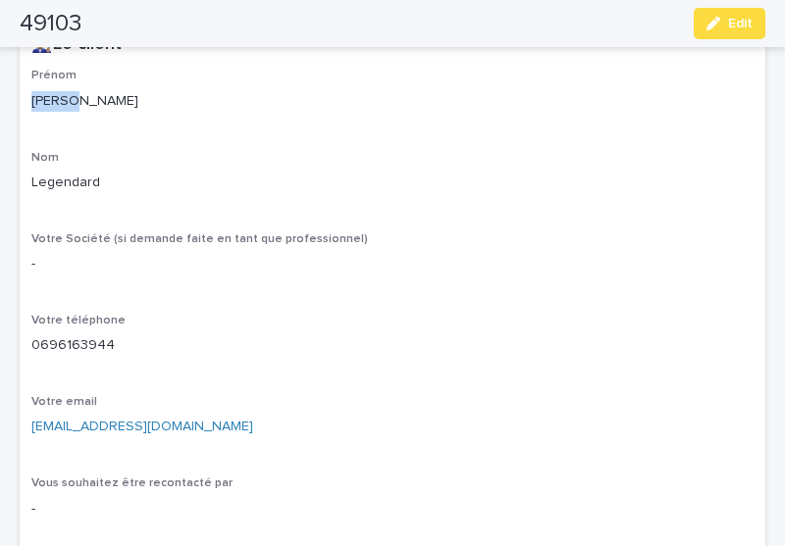
drag, startPoint x: 28, startPoint y: 99, endPoint x: 100, endPoint y: 99, distance: 71.6
click at [100, 99] on div "Prénom [PERSON_NAME] Legendard Votre Société (si demande faite en tant que prof…" at bounding box center [392, 348] width 745 height 559
copy p "[PERSON_NAME]"
click at [553, 89] on div "[PERSON_NAME]" at bounding box center [392, 99] width 722 height 25
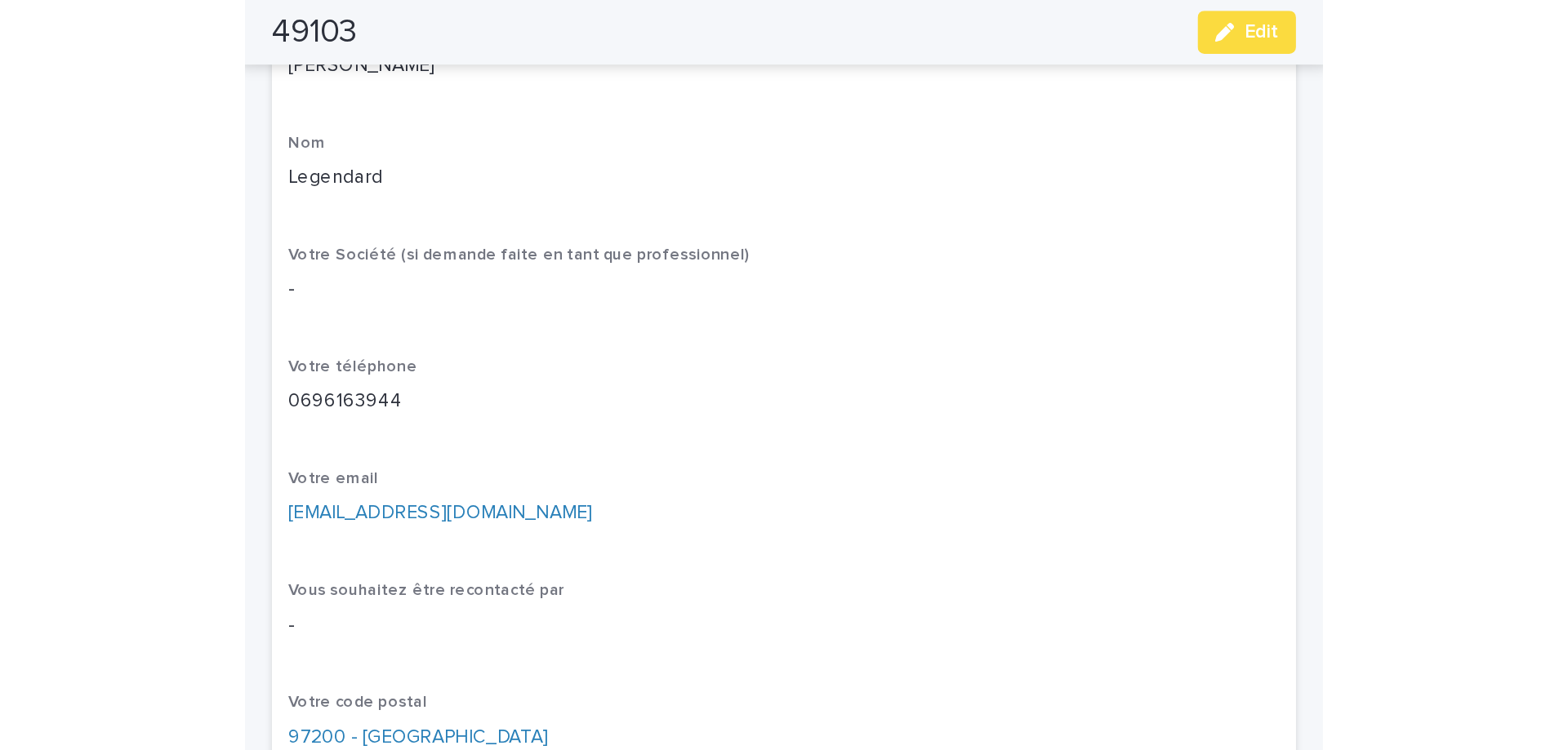
scroll to position [823, 0]
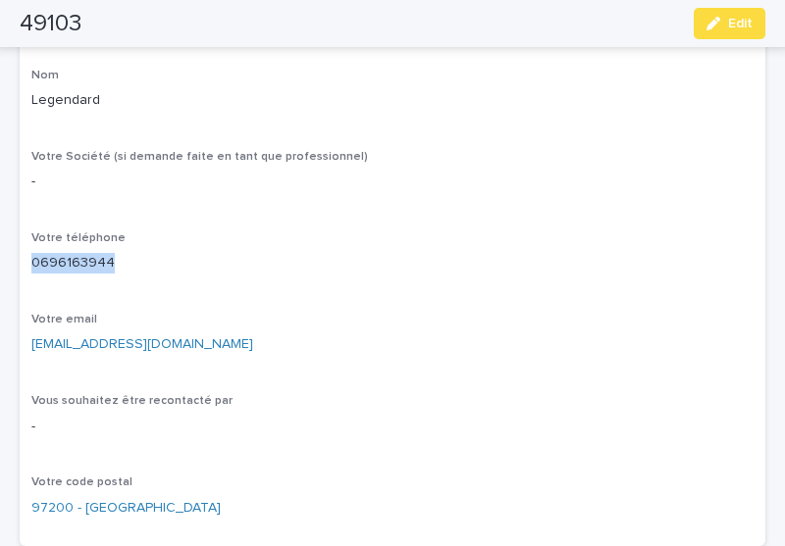
drag, startPoint x: 22, startPoint y: 264, endPoint x: 113, endPoint y: 263, distance: 91.2
click at [113, 263] on div "Prénom [PERSON_NAME] Legendard Votre Société (si demande faite en tant que prof…" at bounding box center [392, 265] width 745 height 559
copy p "0696163944"
click at [517, 328] on div "Votre email [PERSON_NAME][EMAIL_ADDRESS][DOMAIN_NAME]" at bounding box center [392, 342] width 722 height 58
click at [555, 360] on div "Votre email [PERSON_NAME][EMAIL_ADDRESS][DOMAIN_NAME]" at bounding box center [392, 342] width 722 height 58
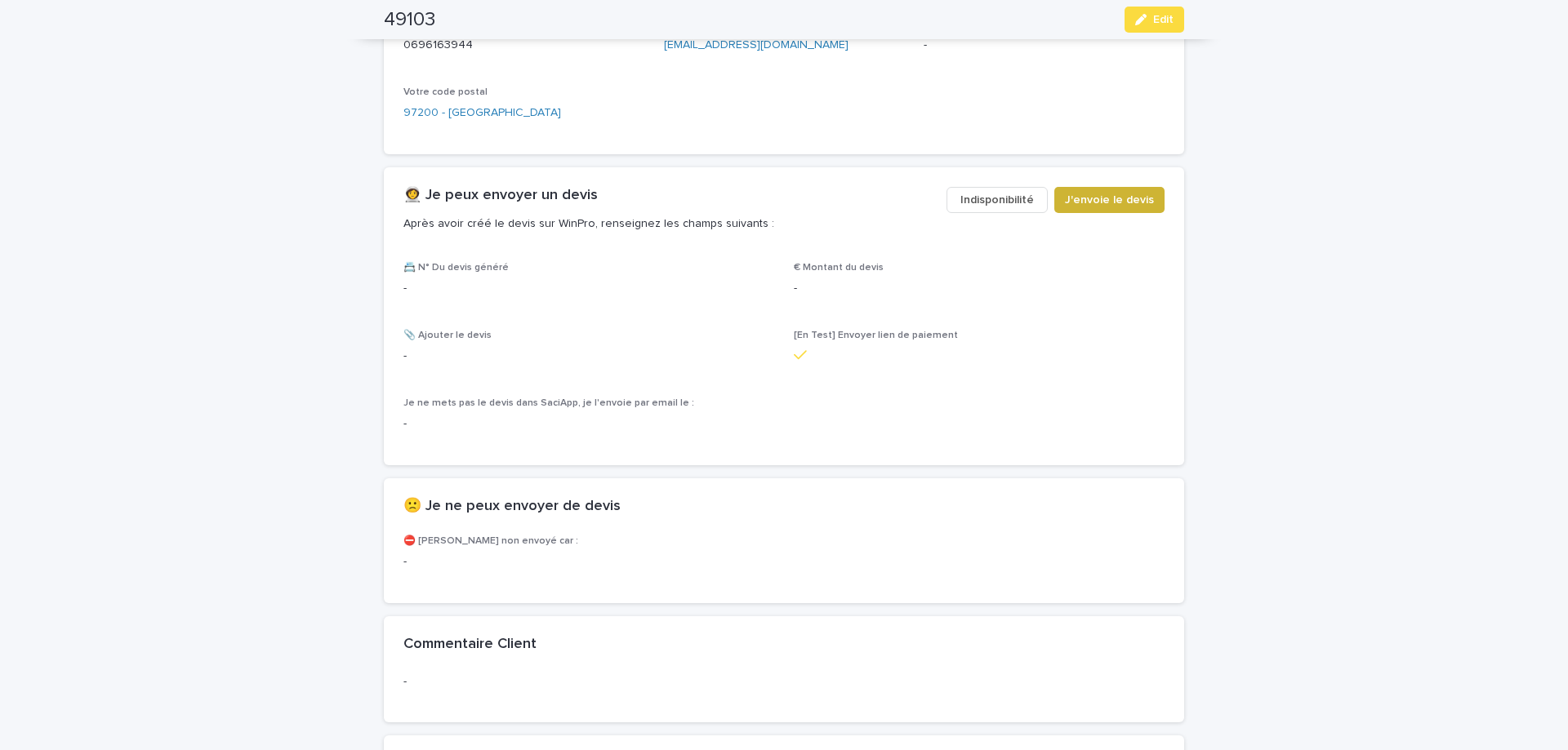
click at [1115, 191] on span "J'envoie le devis" at bounding box center [1109, 200] width 89 height 17
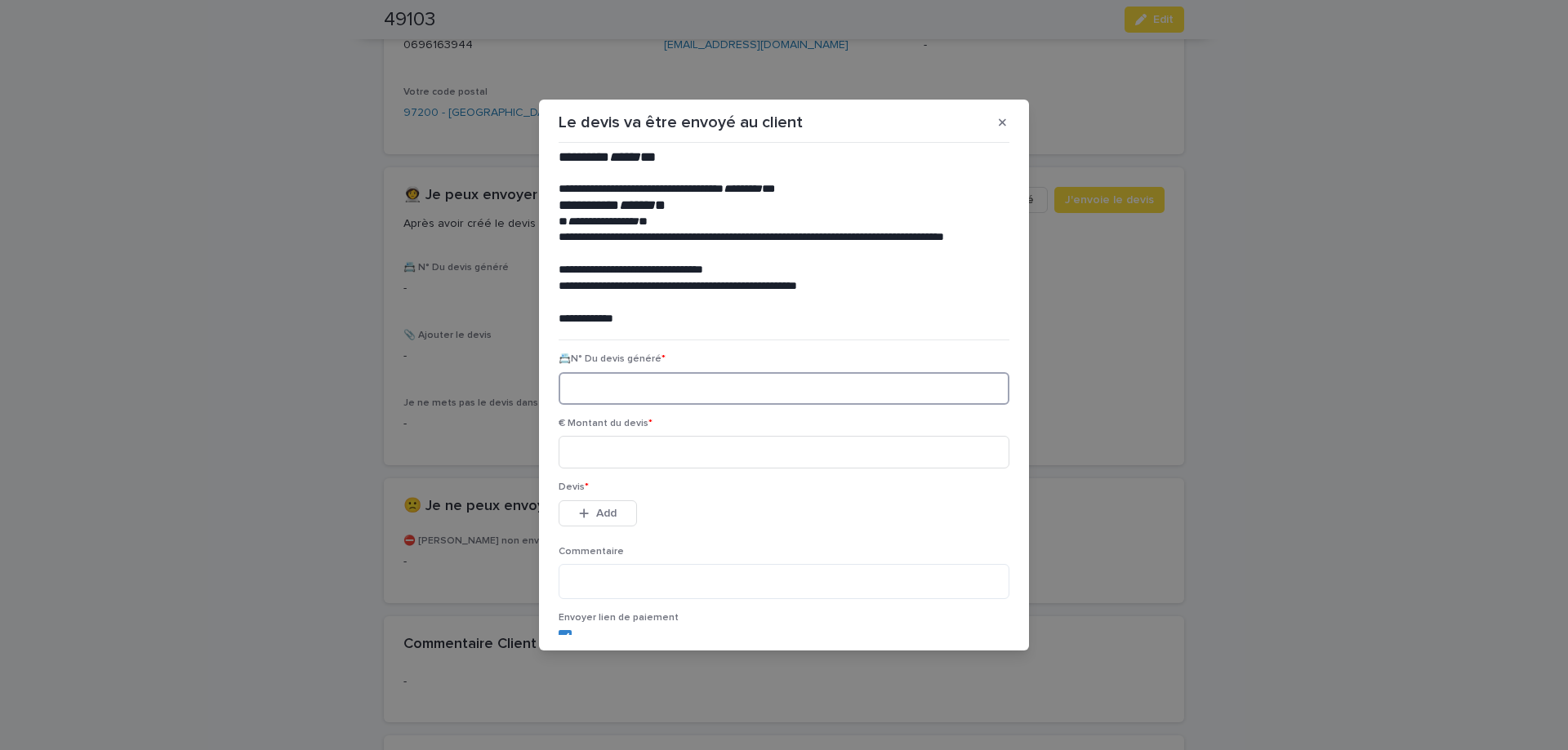
paste input "********"
type input "********"
click at [631, 451] on input at bounding box center [784, 452] width 450 height 32
type input "******"
click at [598, 519] on span "Add" at bounding box center [606, 514] width 21 height 12
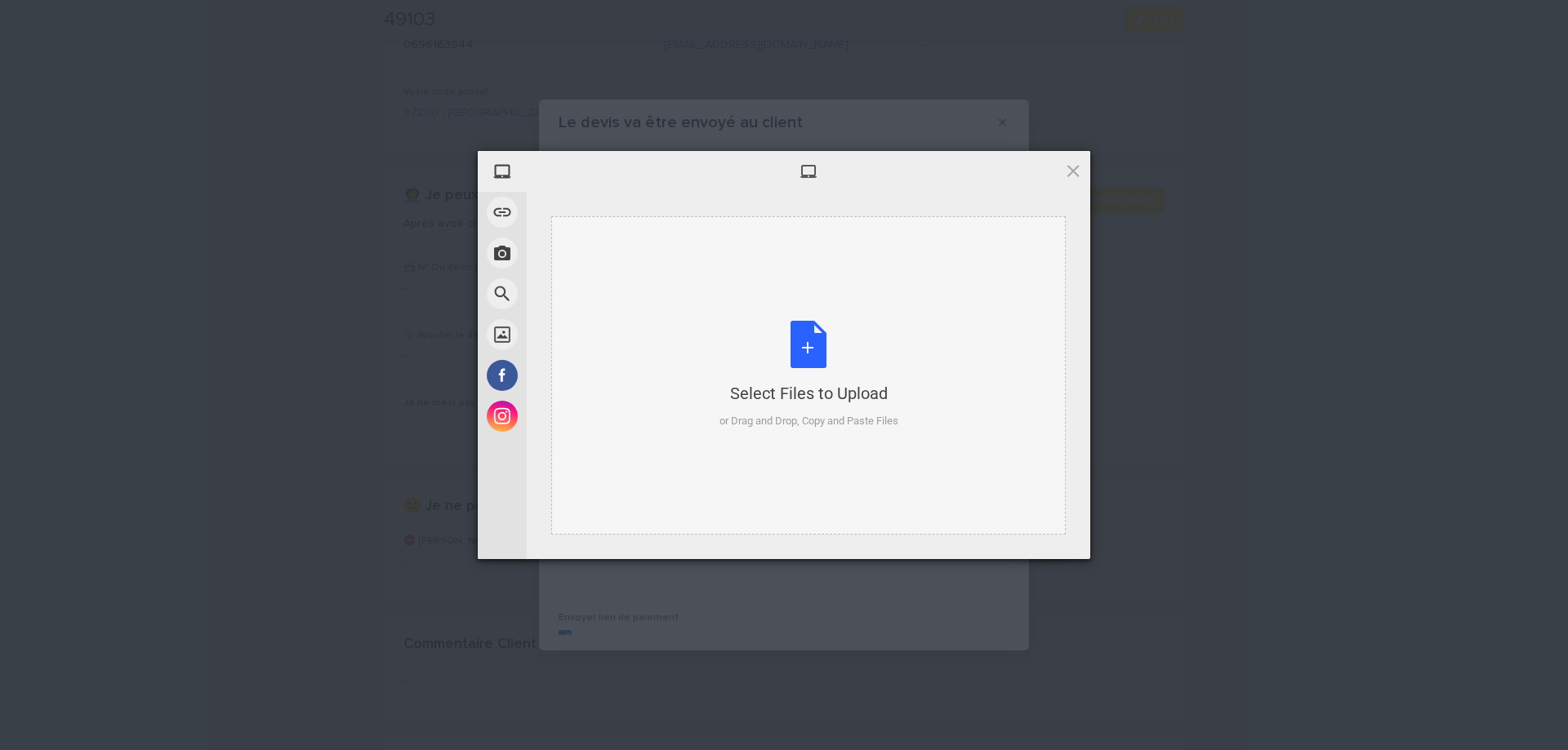
click at [799, 348] on div "Select Files to Upload or Drag and Drop, Copy and Paste Files" at bounding box center [809, 375] width 179 height 108
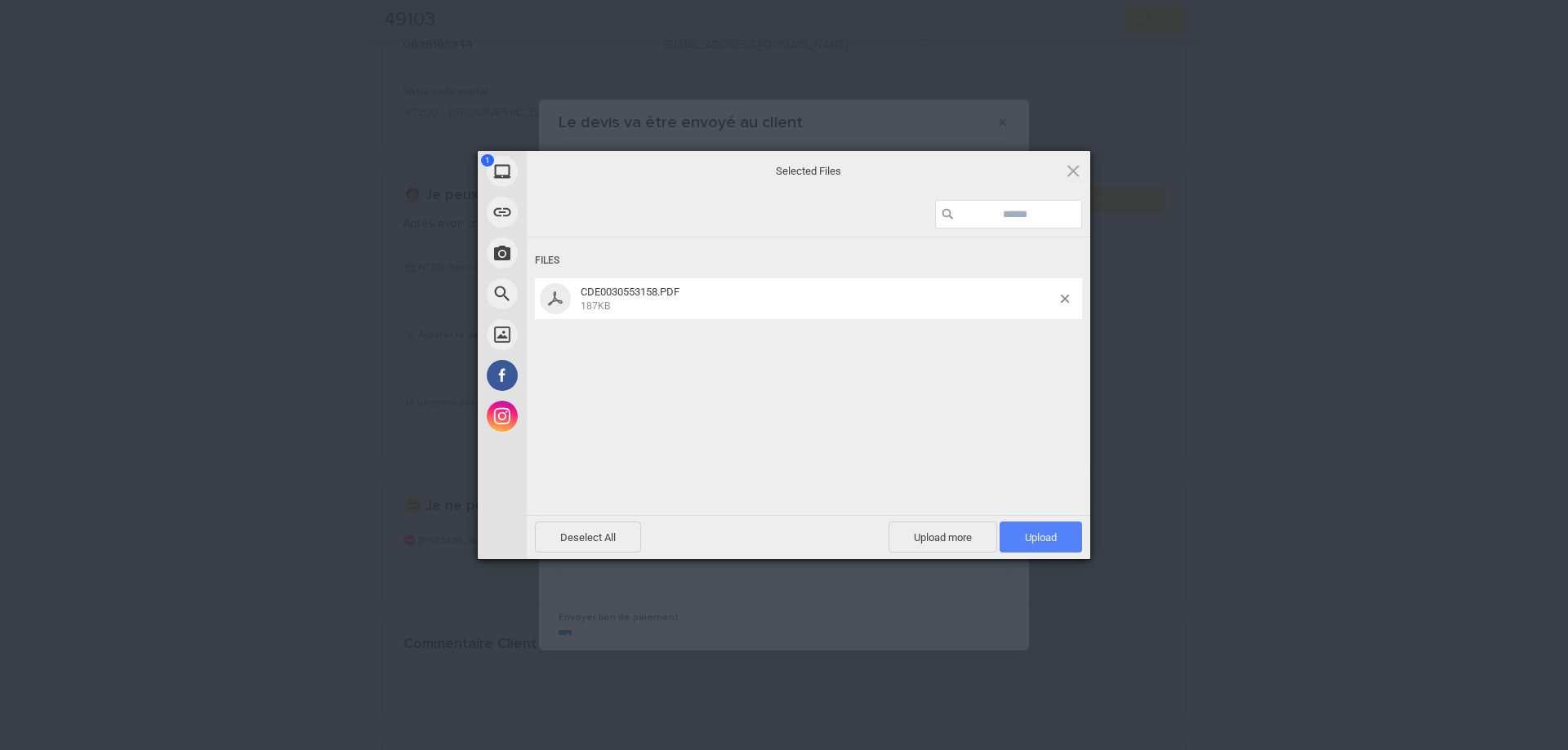
click at [1030, 541] on span "Upload 1" at bounding box center [1041, 538] width 32 height 12
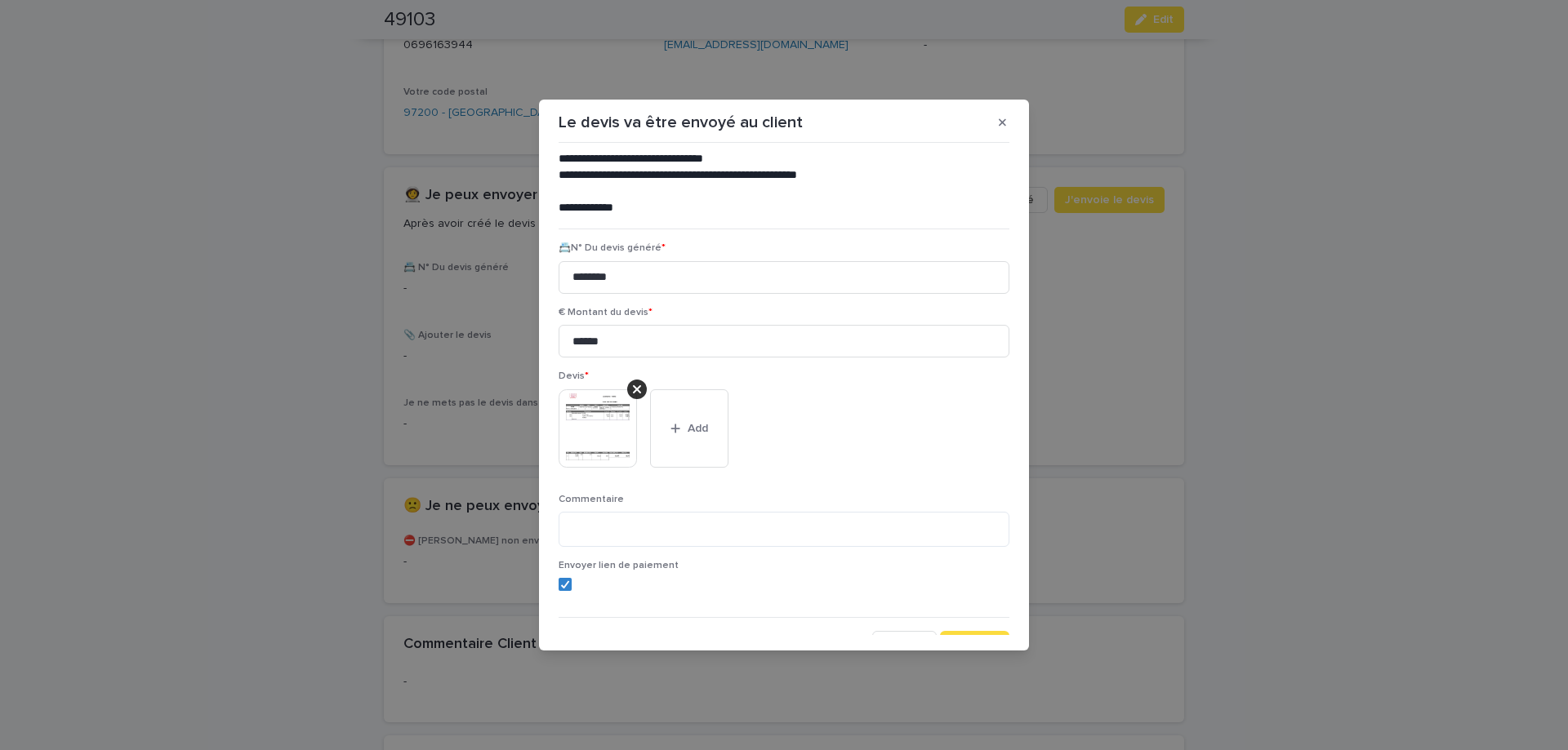
scroll to position [134, 0]
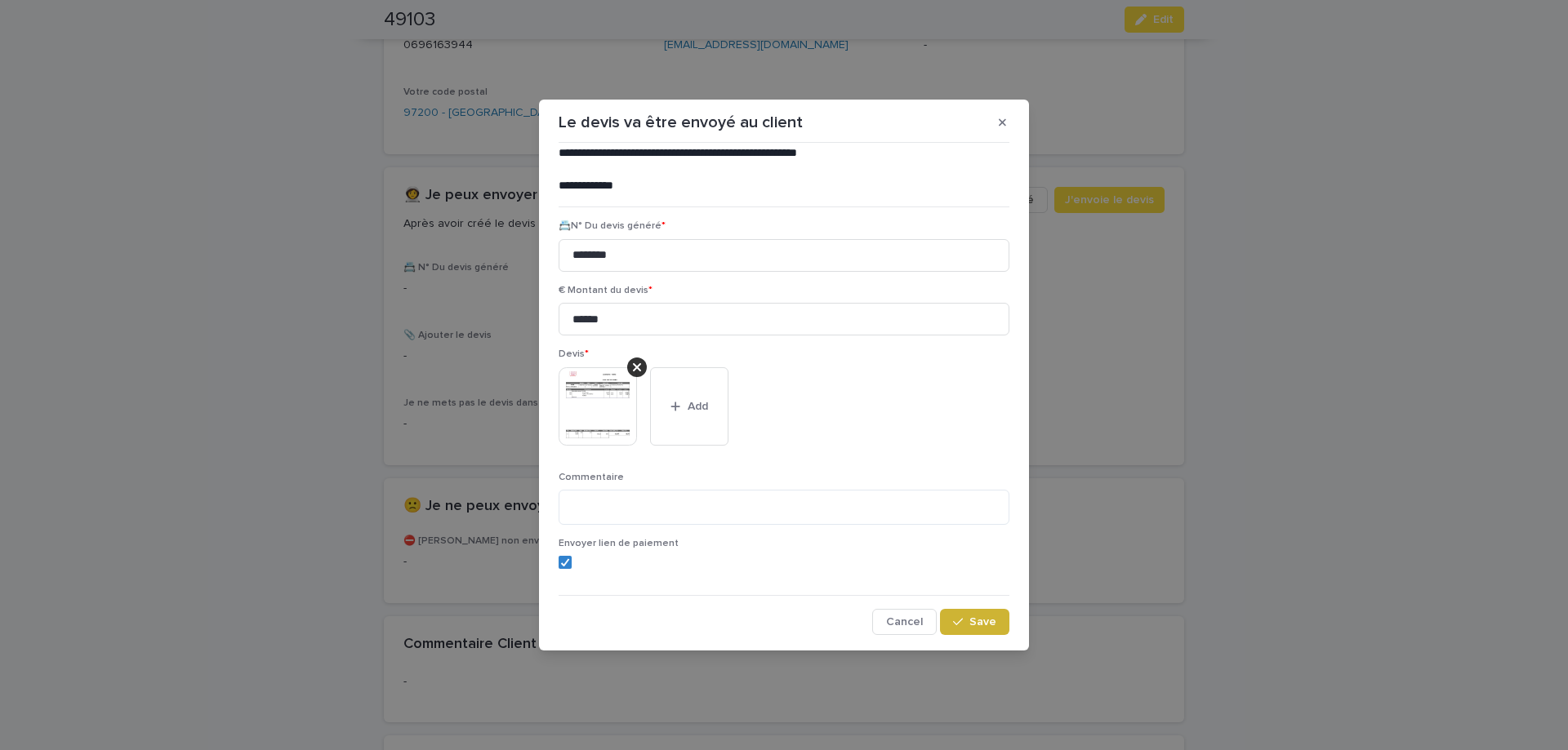
click at [967, 618] on div "button" at bounding box center [962, 623] width 17 height 12
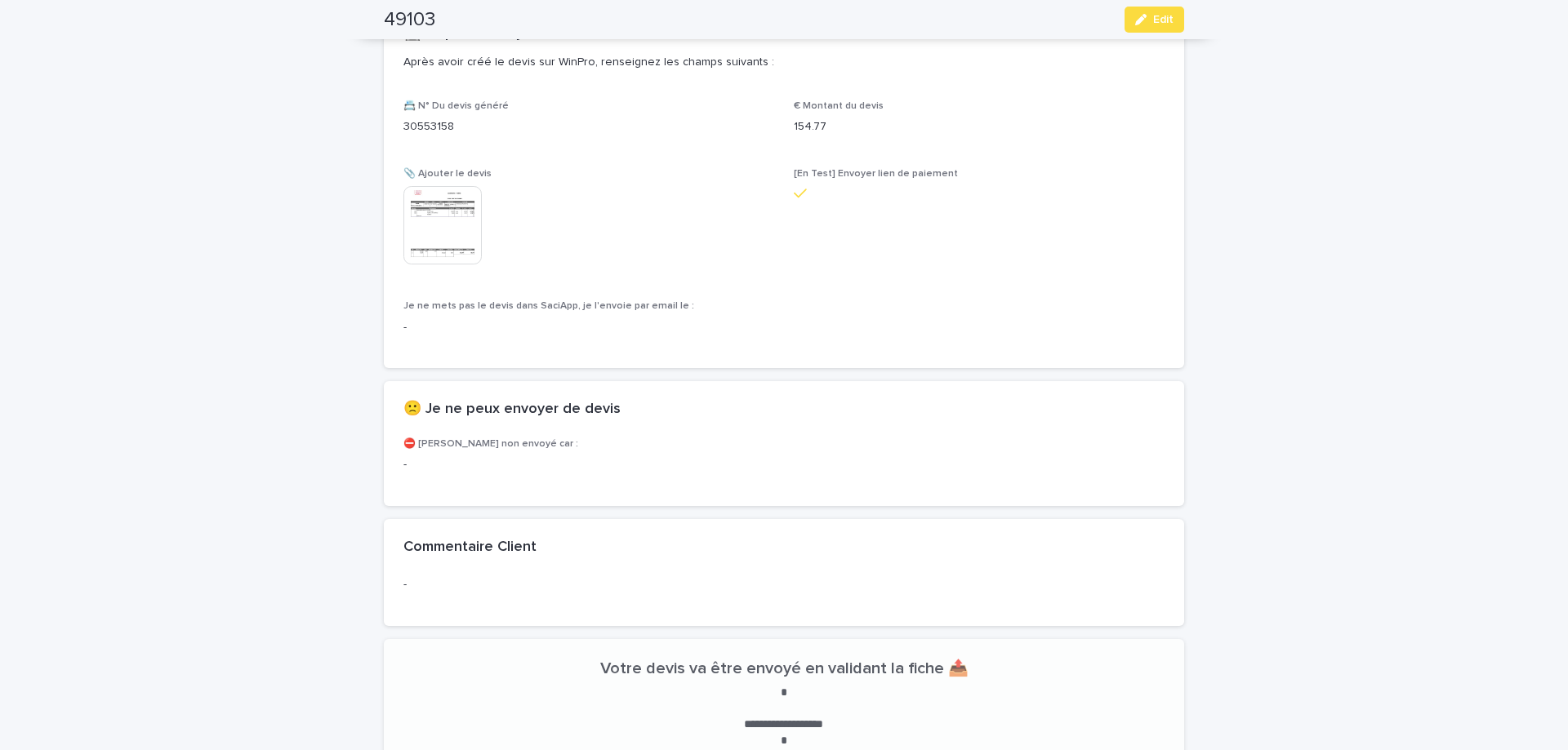
scroll to position [1121, 0]
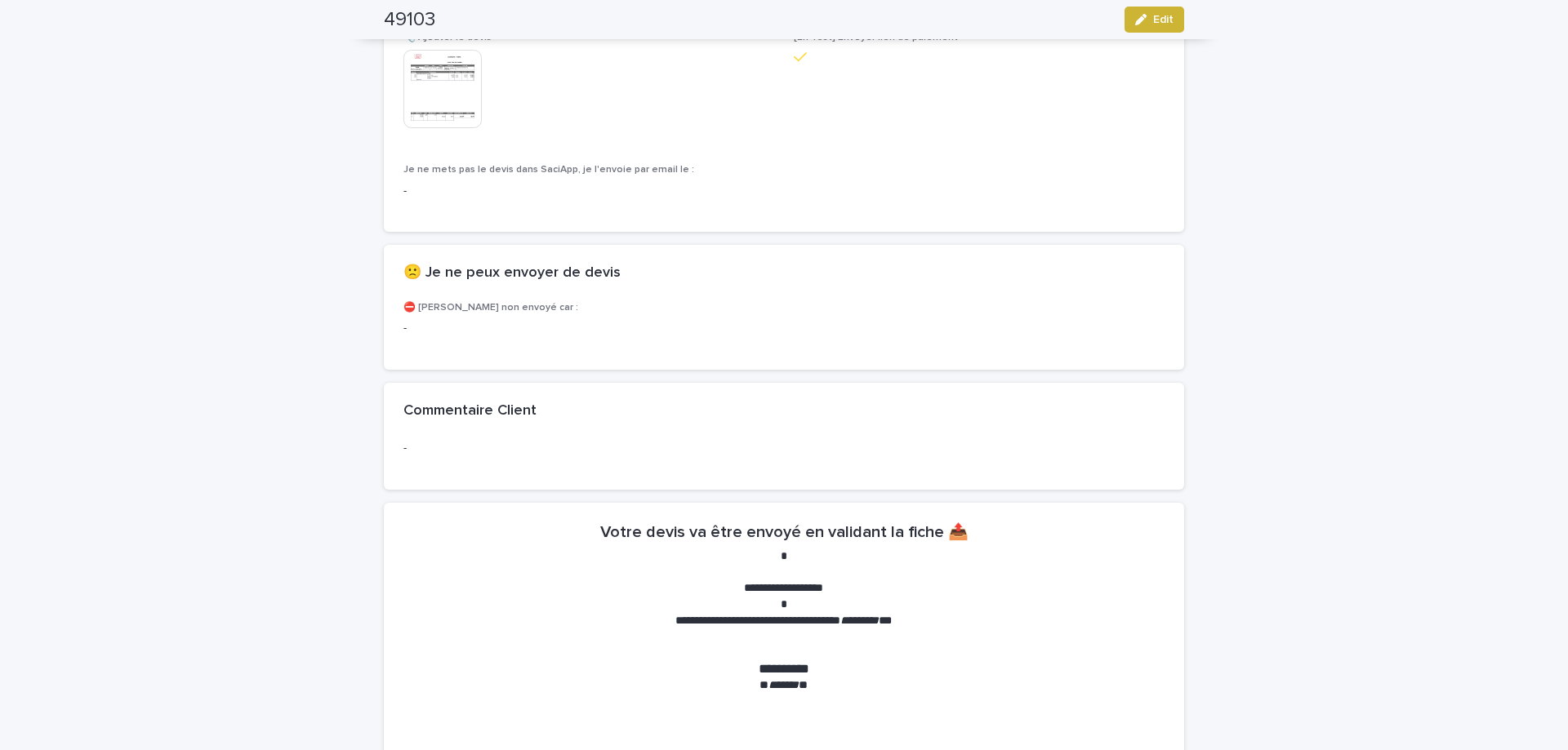
click at [1148, 24] on div "button" at bounding box center [1144, 20] width 18 height 12
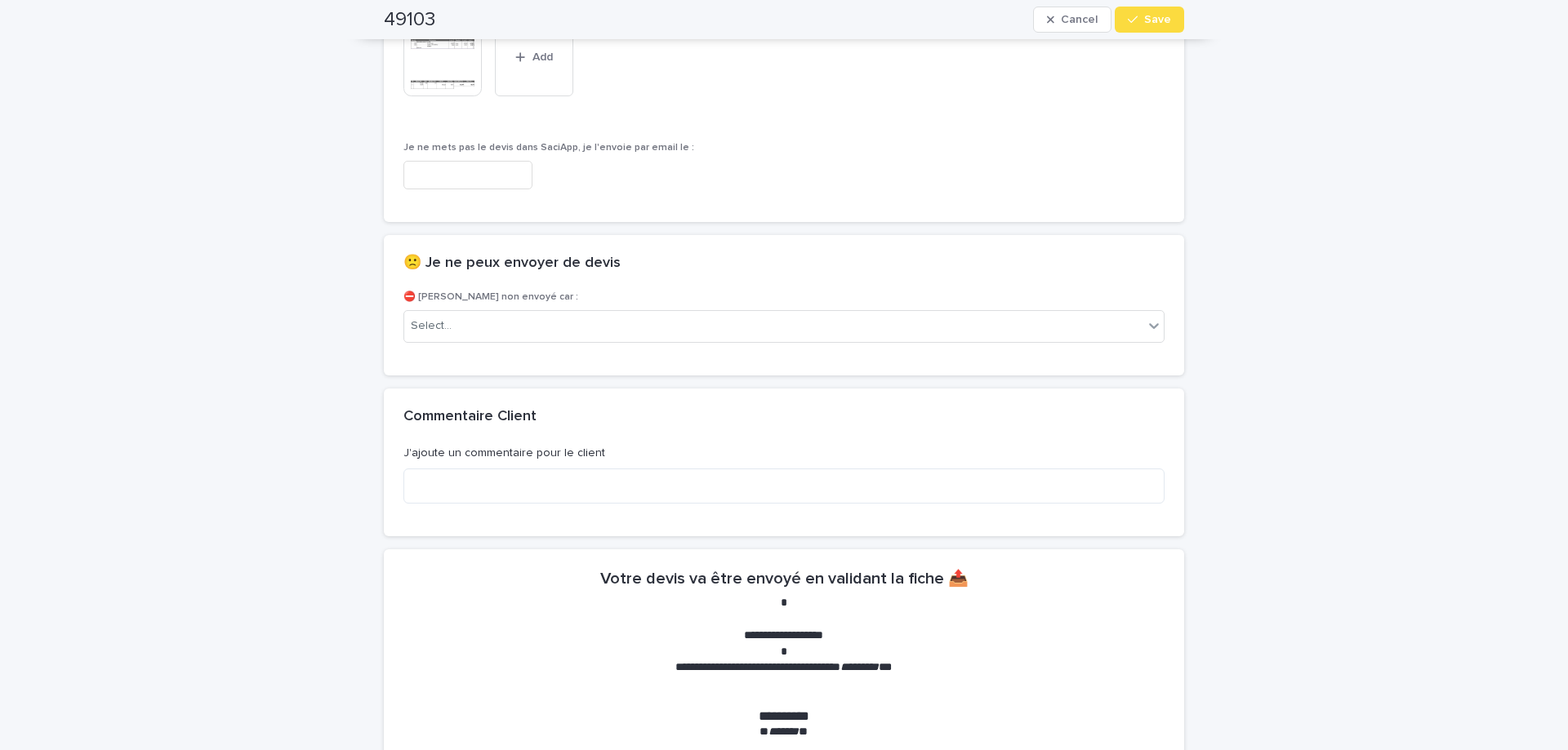
click at [1148, 24] on span "Save" at bounding box center [1157, 20] width 27 height 12
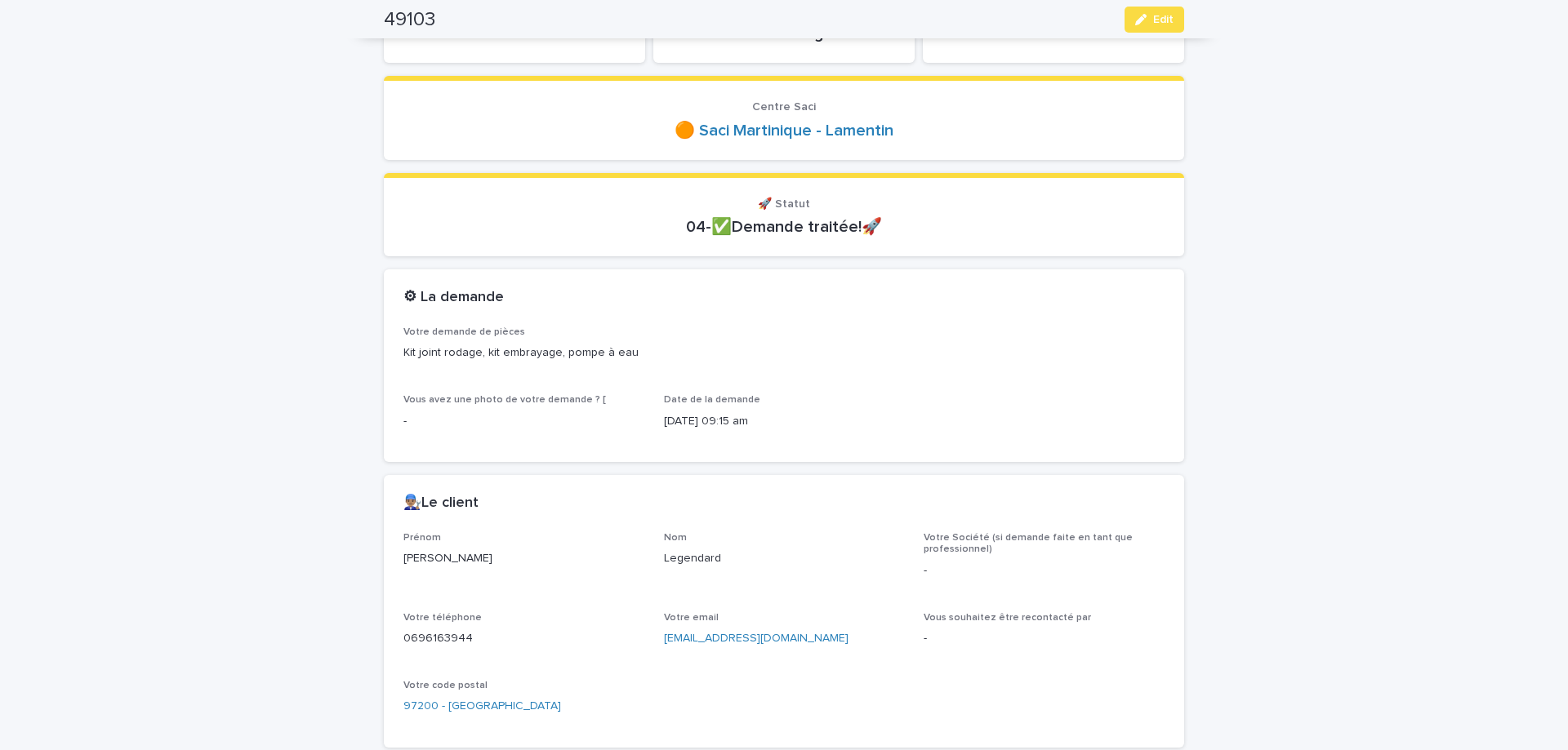
scroll to position [0, 0]
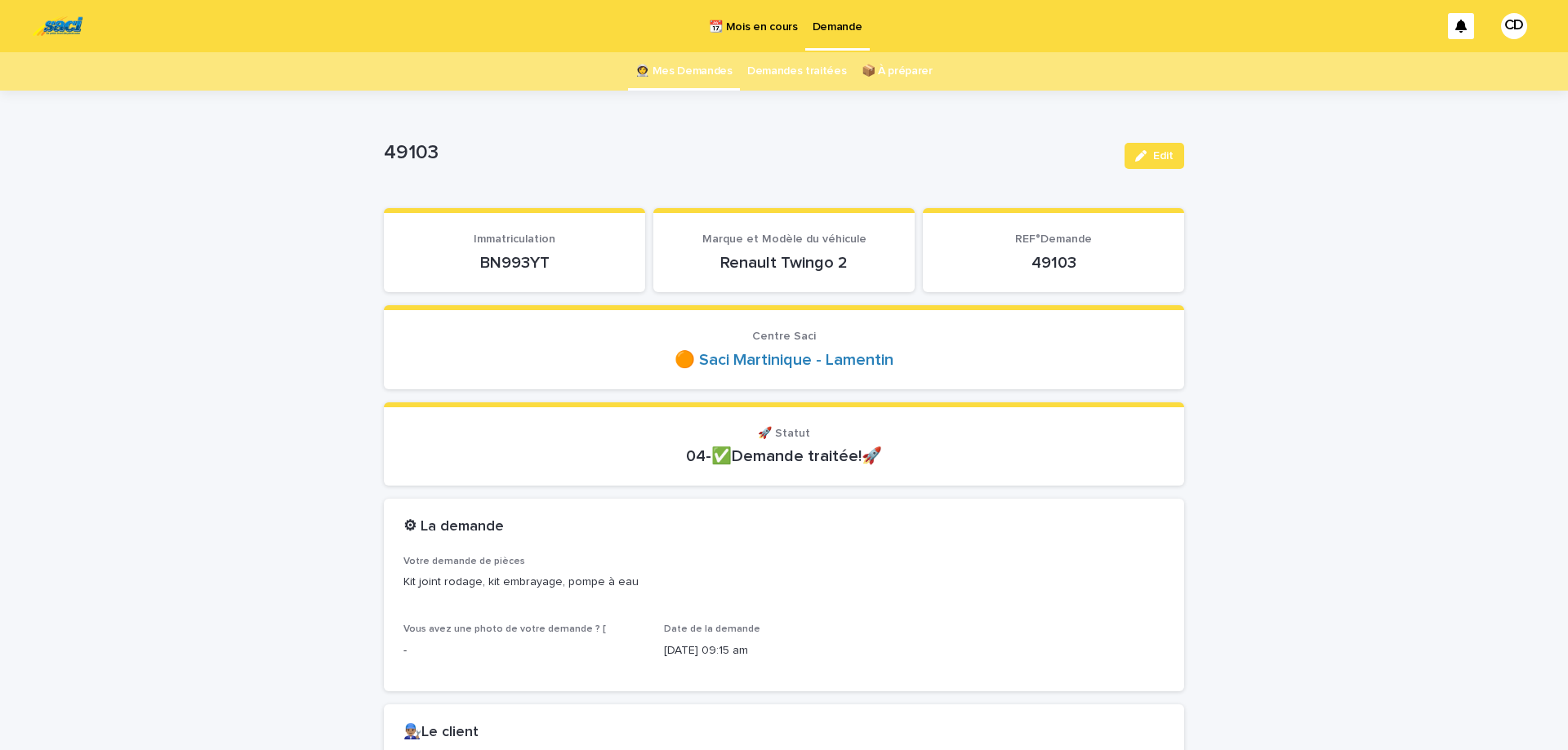
click at [686, 64] on link "👩‍🚀 Mes Demandes" at bounding box center [684, 72] width 97 height 38
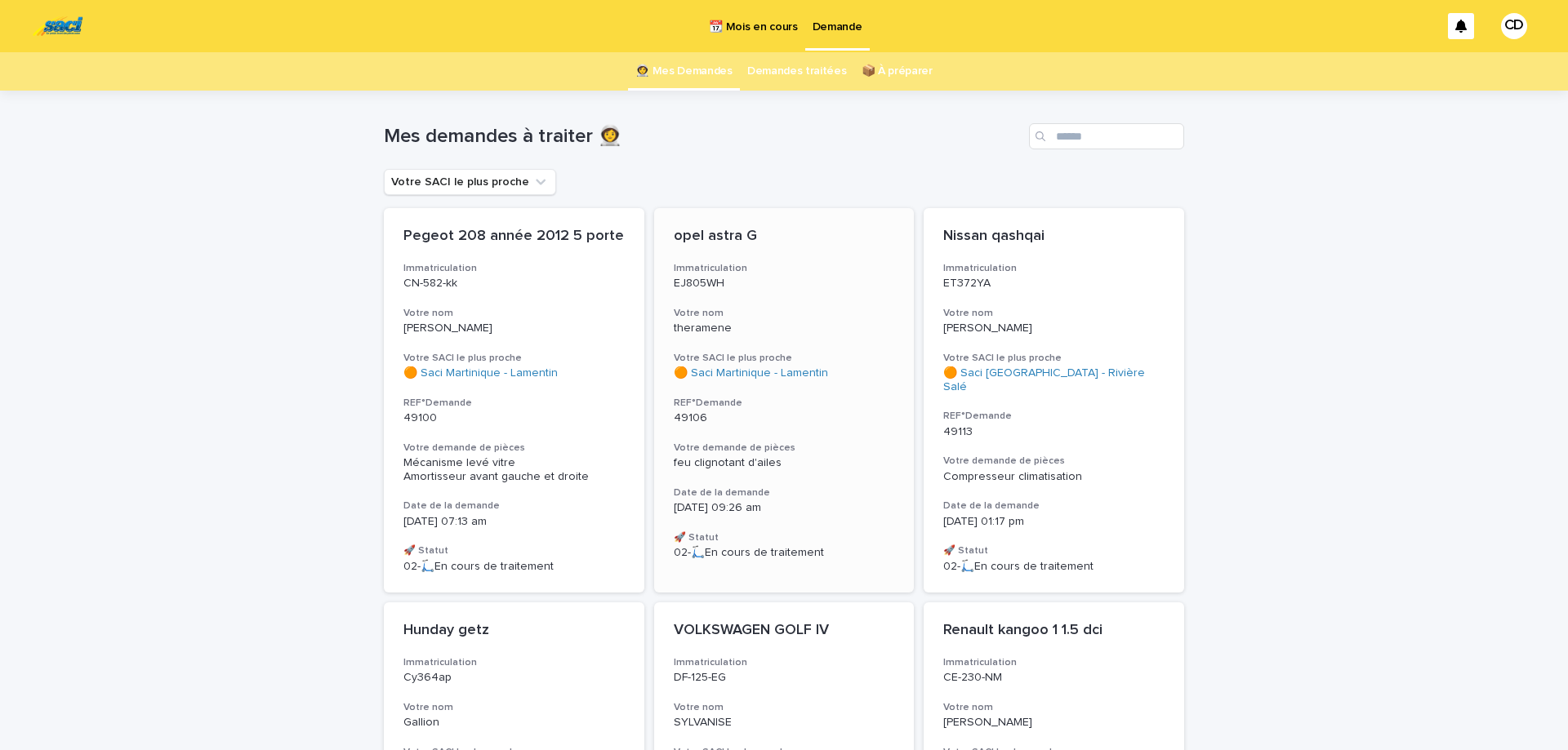
scroll to position [68, 0]
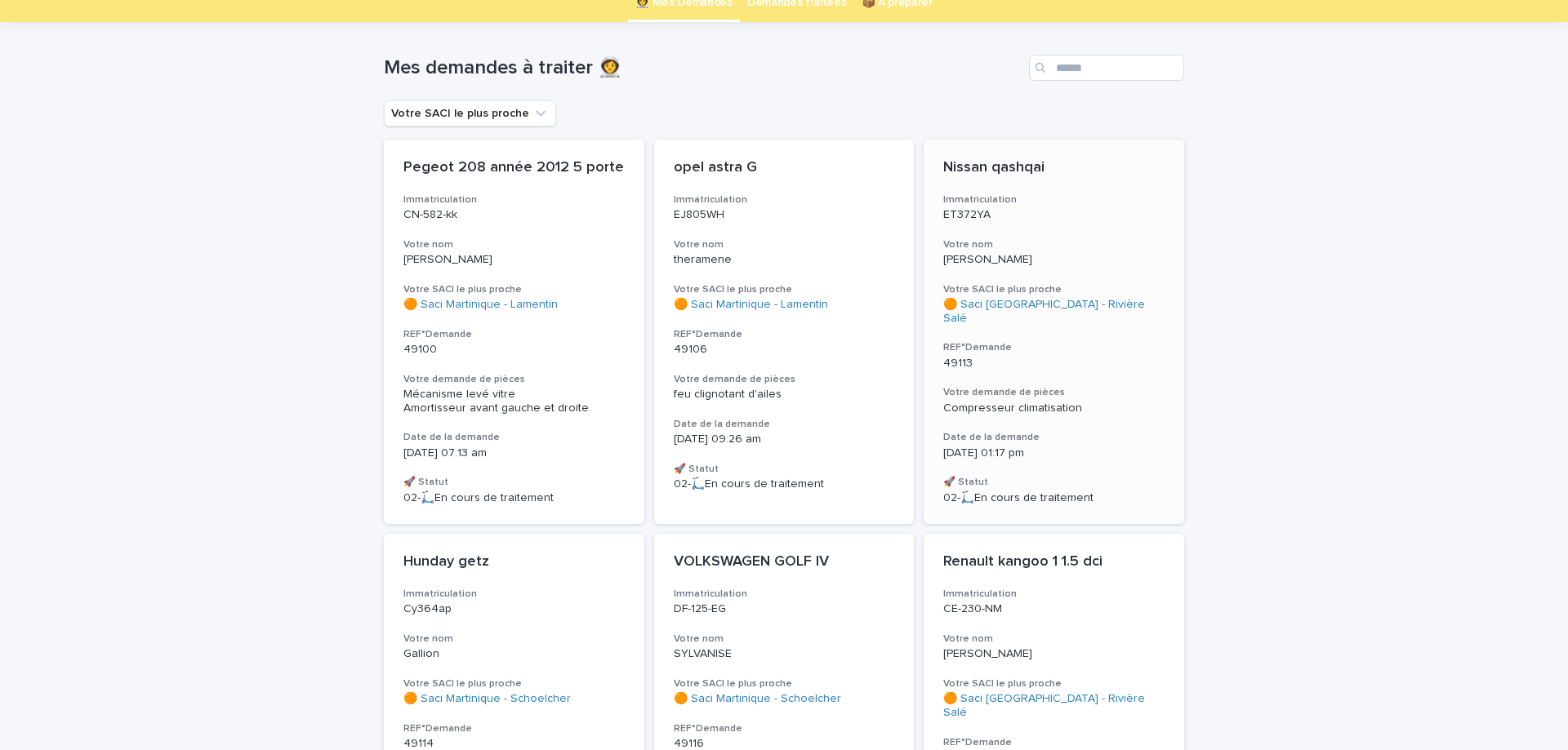
click at [1028, 236] on div "Nissan qashqai Immatriculation ET372YA Votre nom [PERSON_NAME] Votre SACI le pl…" at bounding box center [1053, 332] width 261 height 385
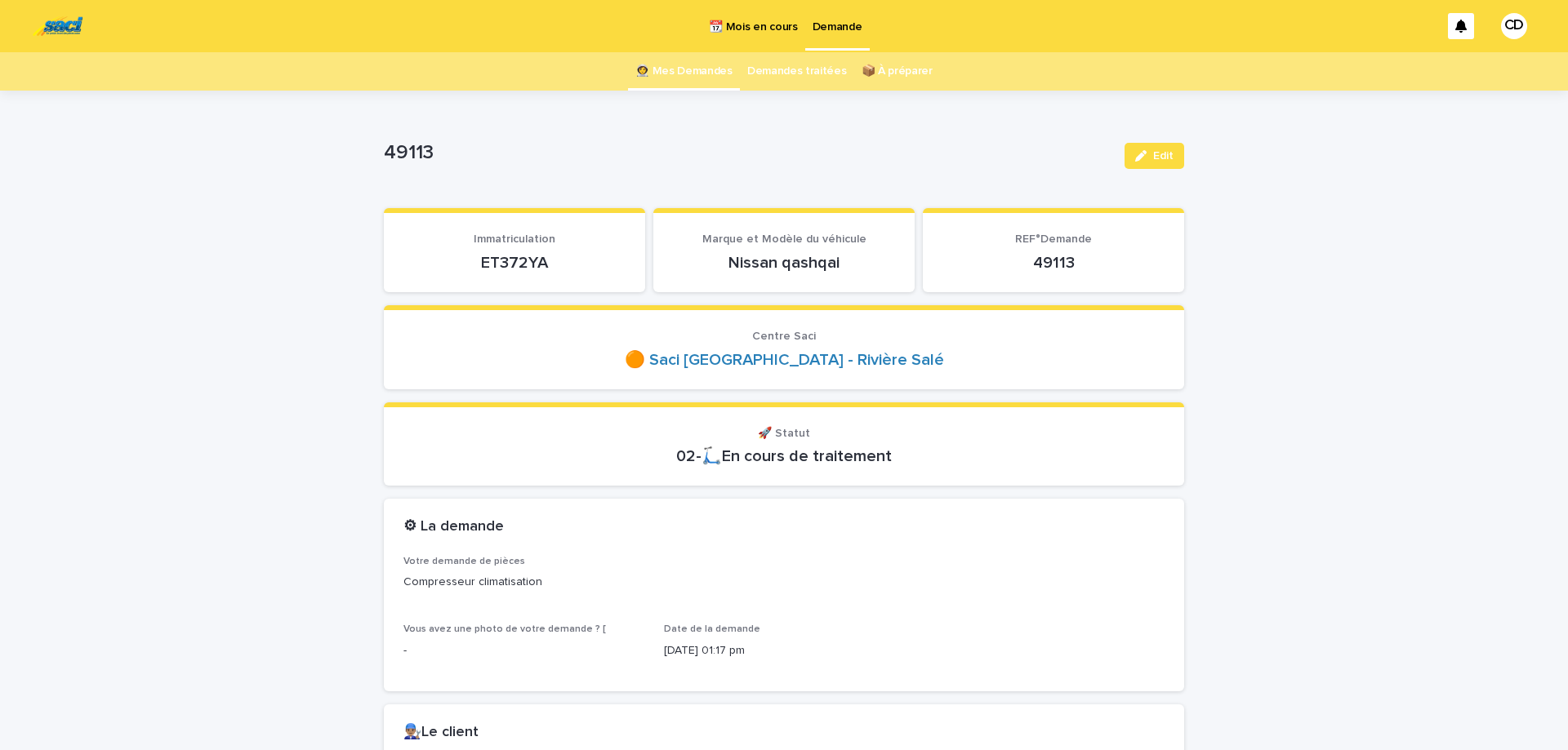
drag, startPoint x: 475, startPoint y: 260, endPoint x: 559, endPoint y: 260, distance: 84.0
click at [559, 260] on p "ET372YA" at bounding box center [515, 263] width 222 height 20
copy p "ET372YA"
click at [701, 71] on link "👩‍🚀 Mes Demandes" at bounding box center [684, 72] width 97 height 38
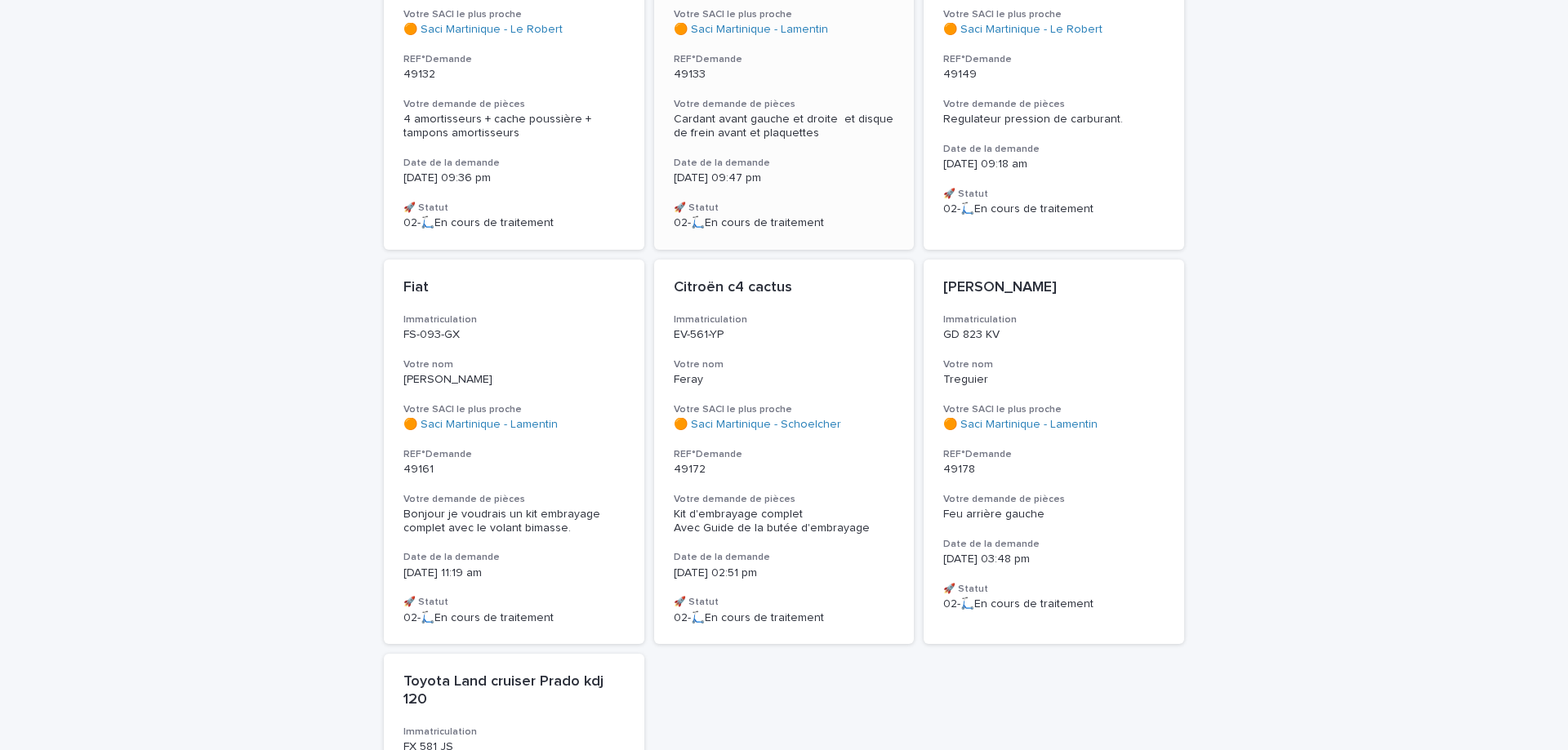
scroll to position [1234, 0]
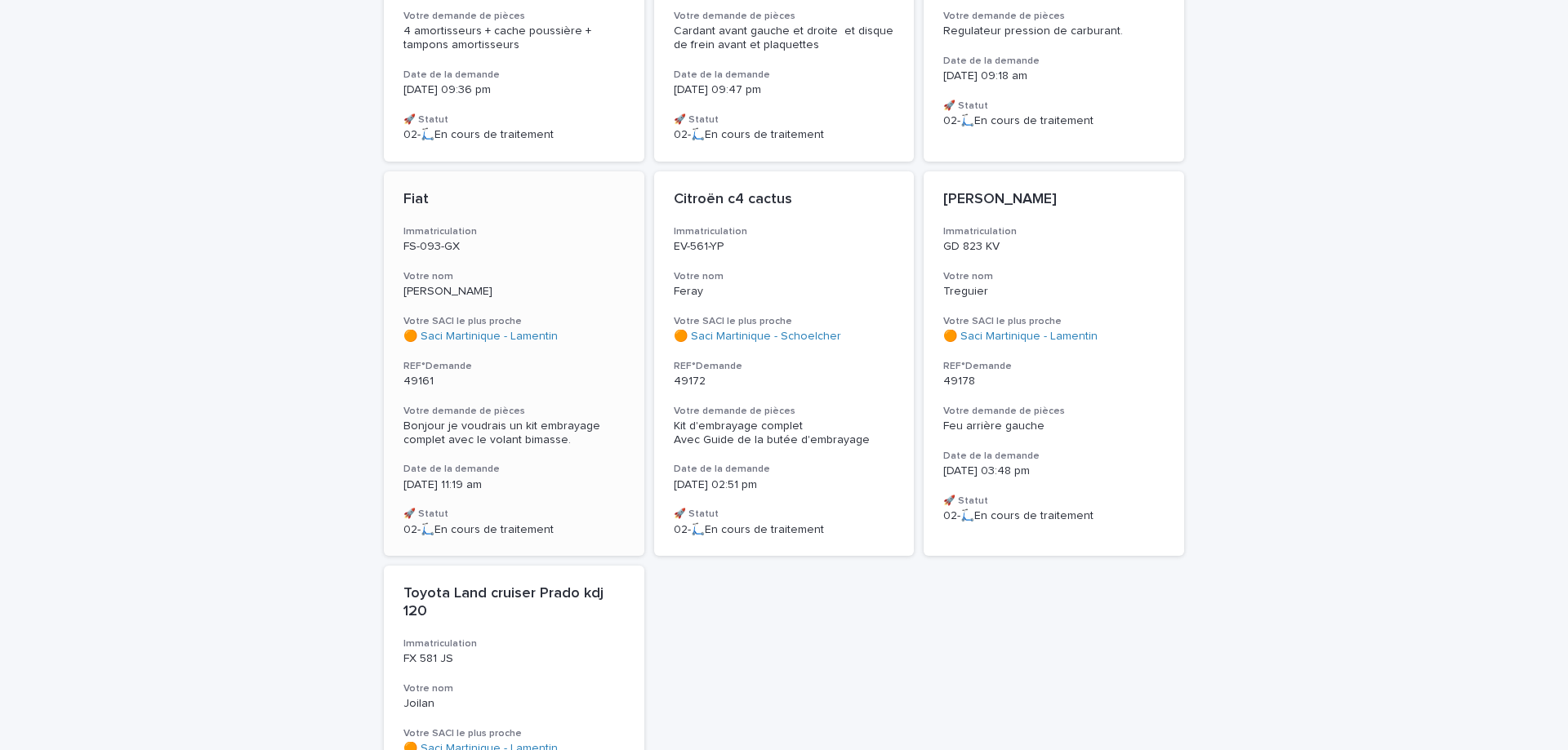
click at [497, 269] on div "Fiat Immatriculation FS-093-GX Votre nom [PERSON_NAME] SACI le plus proche 🟠 Sa…" at bounding box center [514, 364] width 261 height 385
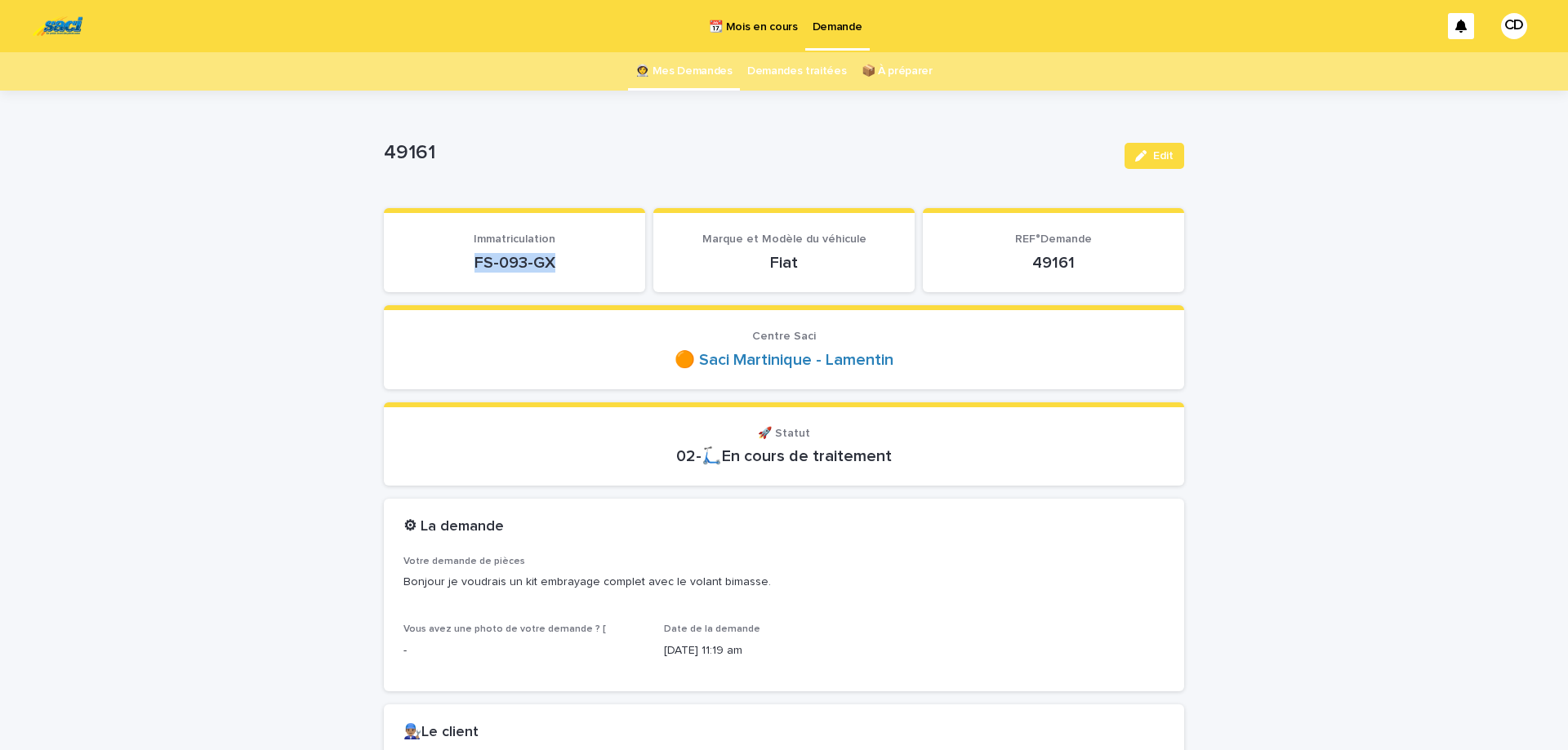
drag, startPoint x: 470, startPoint y: 261, endPoint x: 570, endPoint y: 261, distance: 100.0
click at [570, 261] on p "FS-093-GX" at bounding box center [515, 263] width 222 height 20
copy p "FS-093-GX"
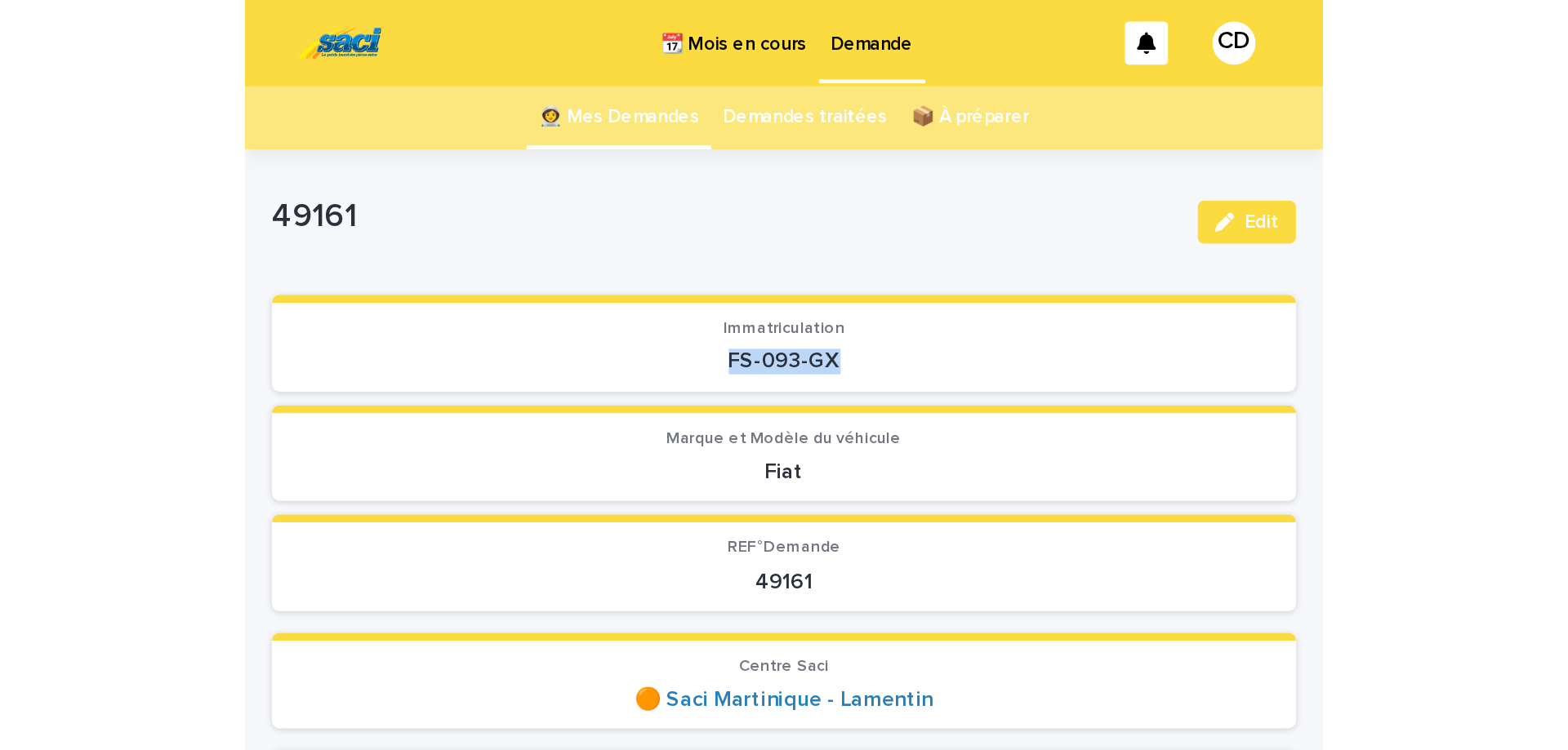
scroll to position [275, 0]
